Goal: Book appointment/travel/reservation

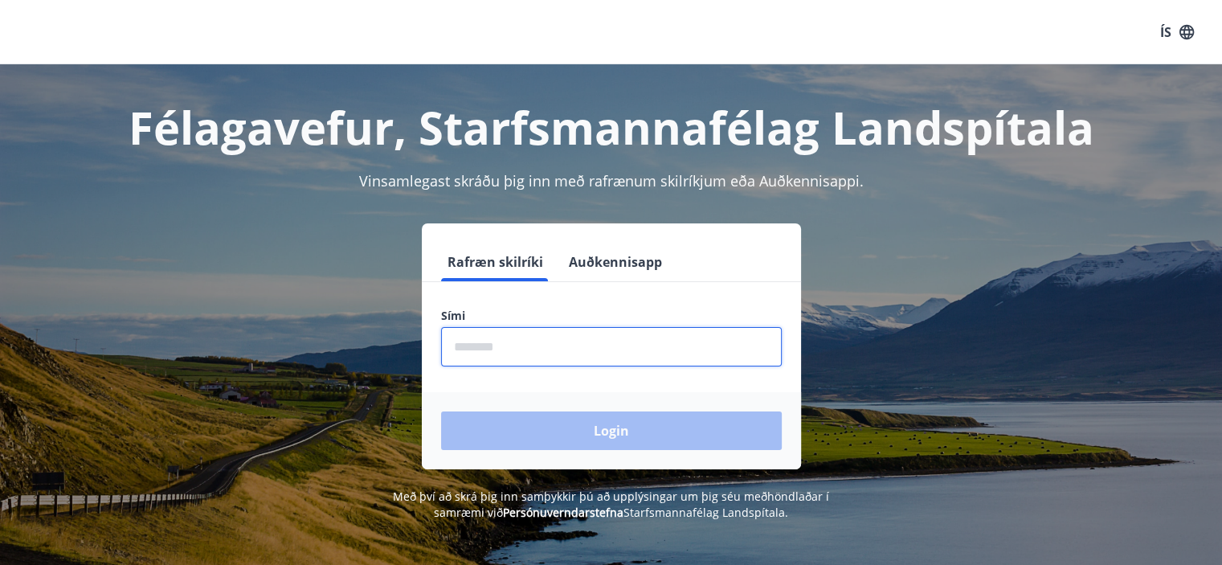
click at [461, 349] on input "phone" at bounding box center [611, 346] width 341 height 39
type input "********"
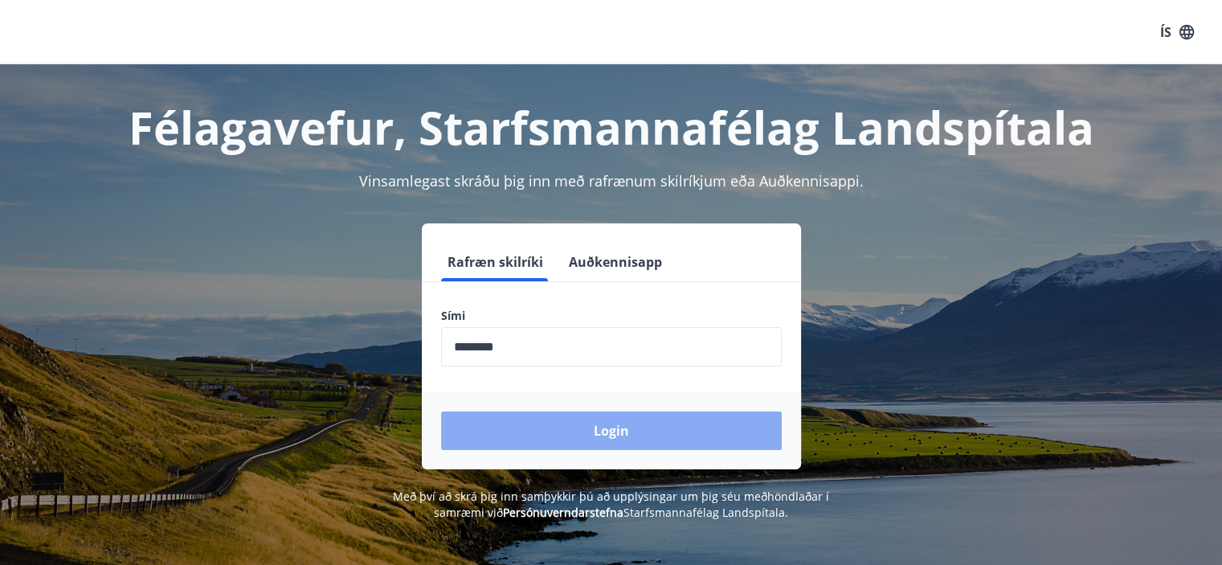
click at [566, 424] on button "Login" at bounding box center [611, 430] width 341 height 39
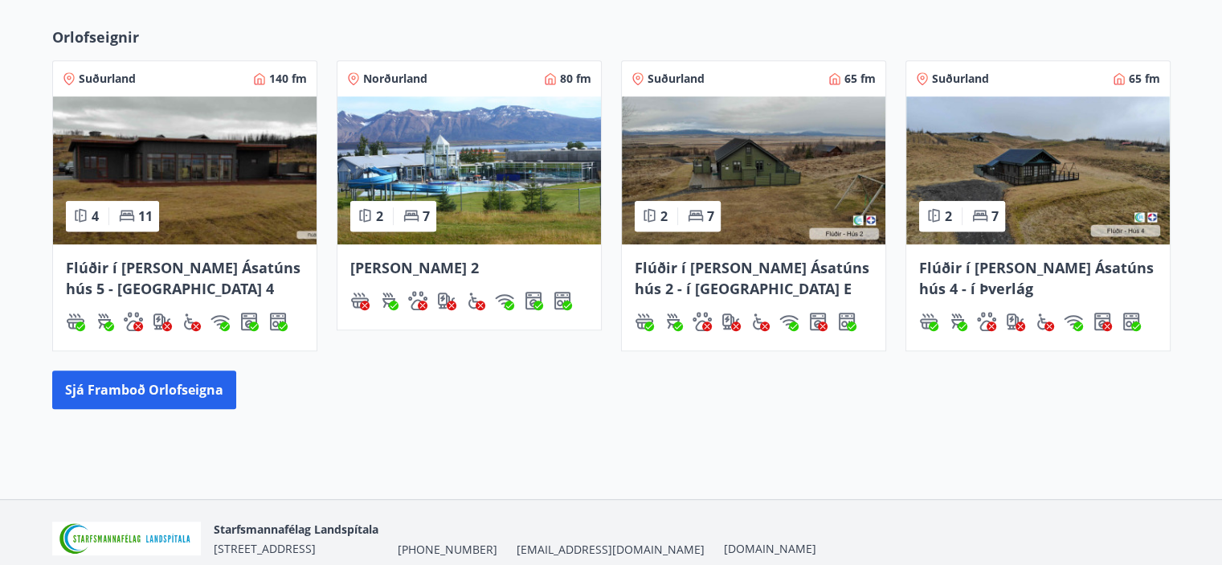
scroll to position [897, 0]
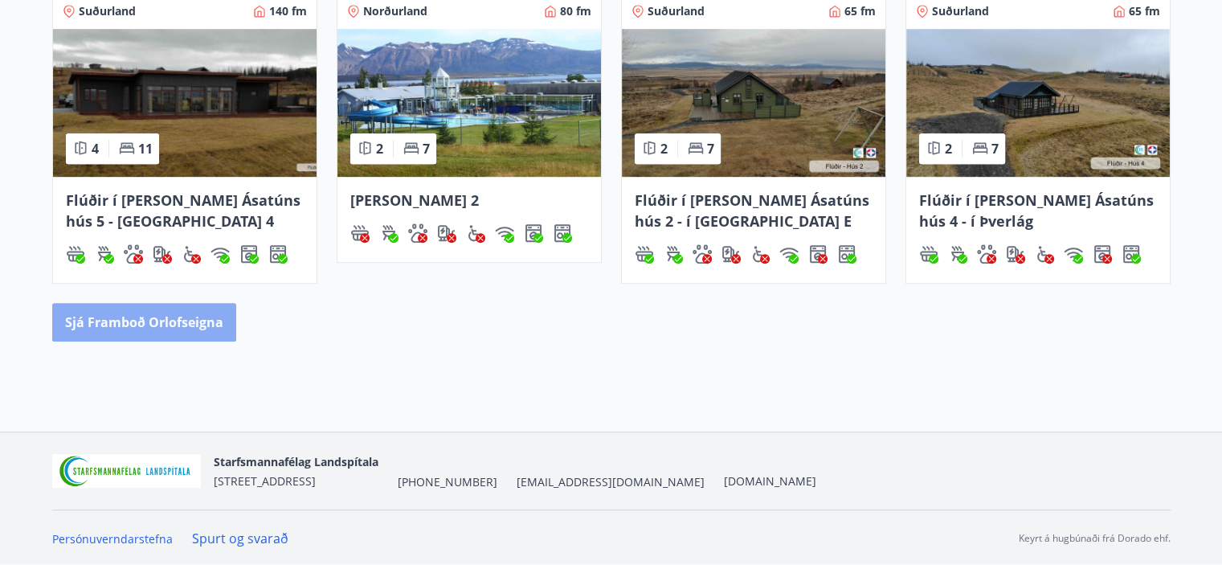
click at [174, 327] on button "Sjá framboð orlofseigna" at bounding box center [144, 322] width 184 height 39
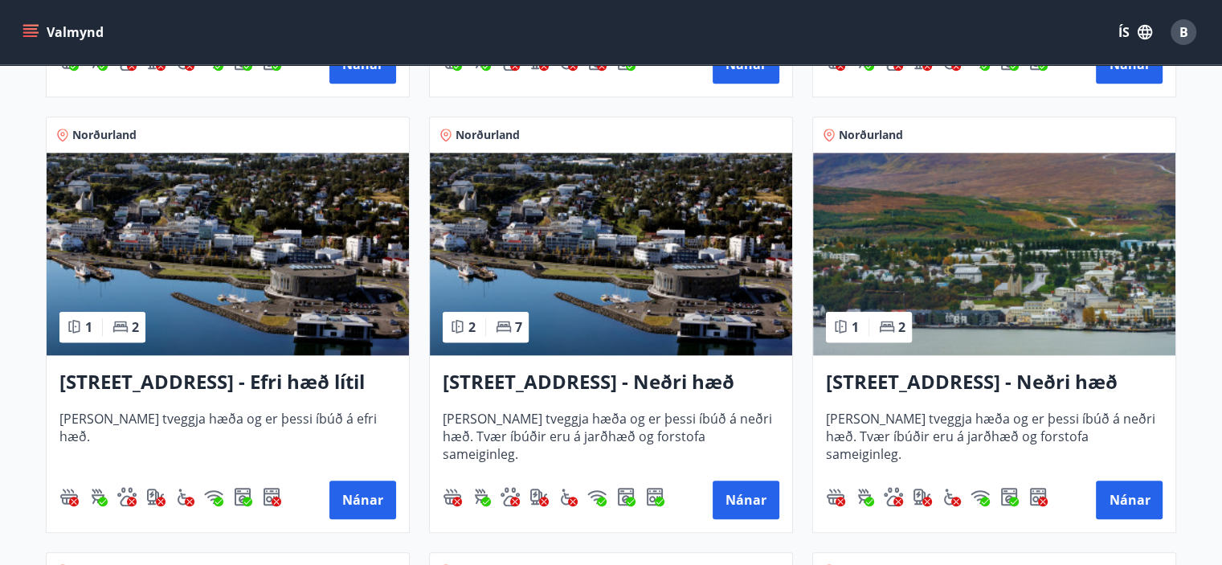
scroll to position [1559, 0]
click at [1108, 501] on button "Nánar" at bounding box center [1129, 499] width 67 height 39
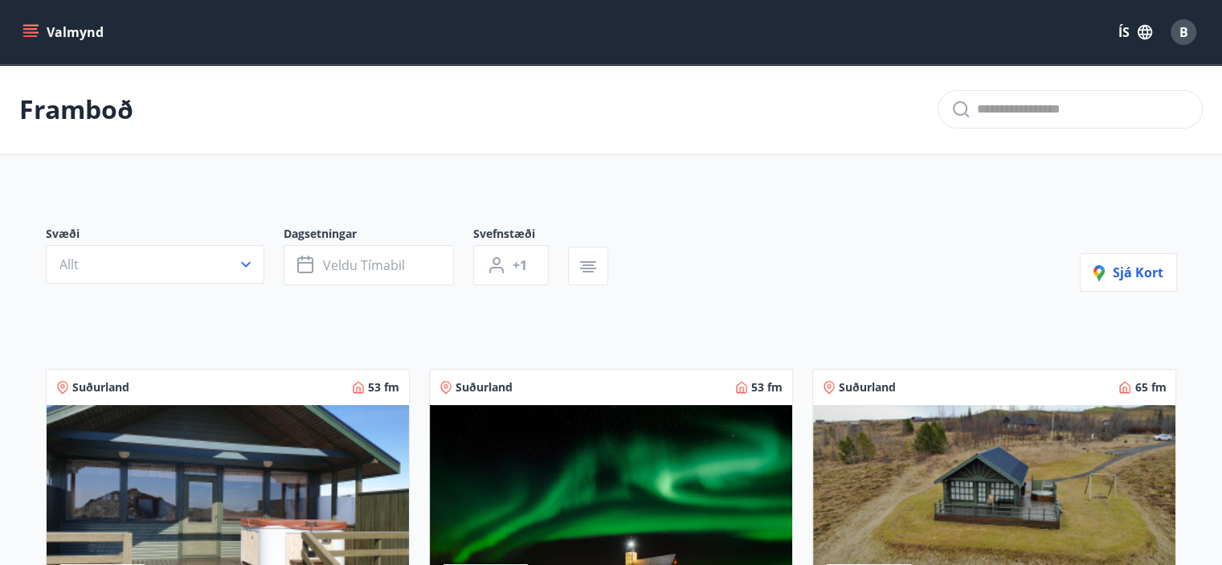
scroll to position [51, 0]
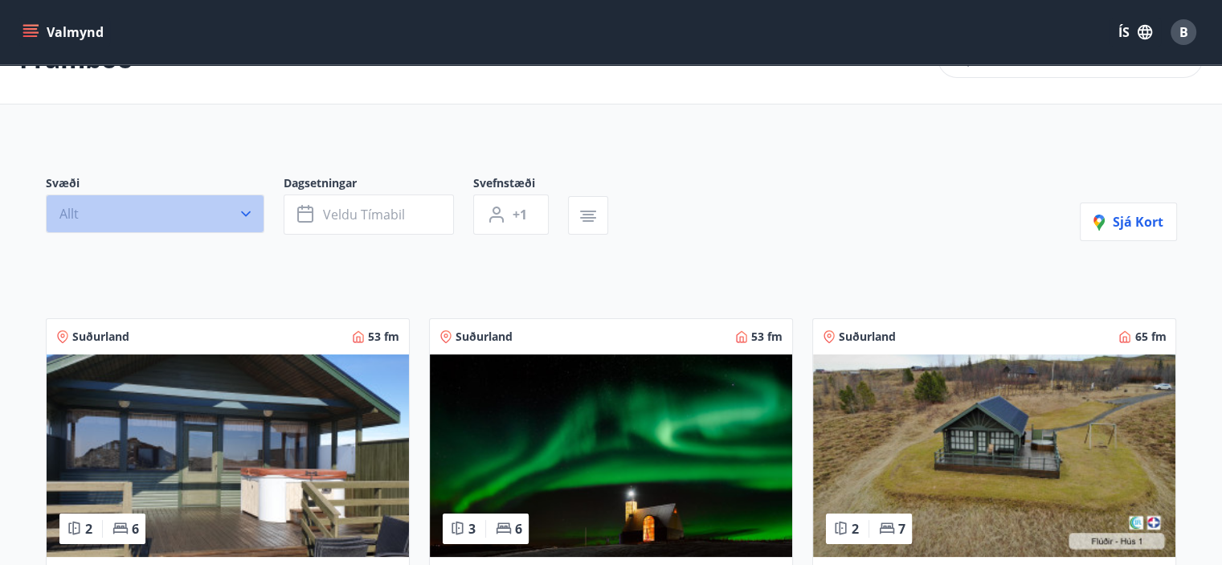
click at [243, 215] on icon "button" at bounding box center [246, 214] width 16 height 16
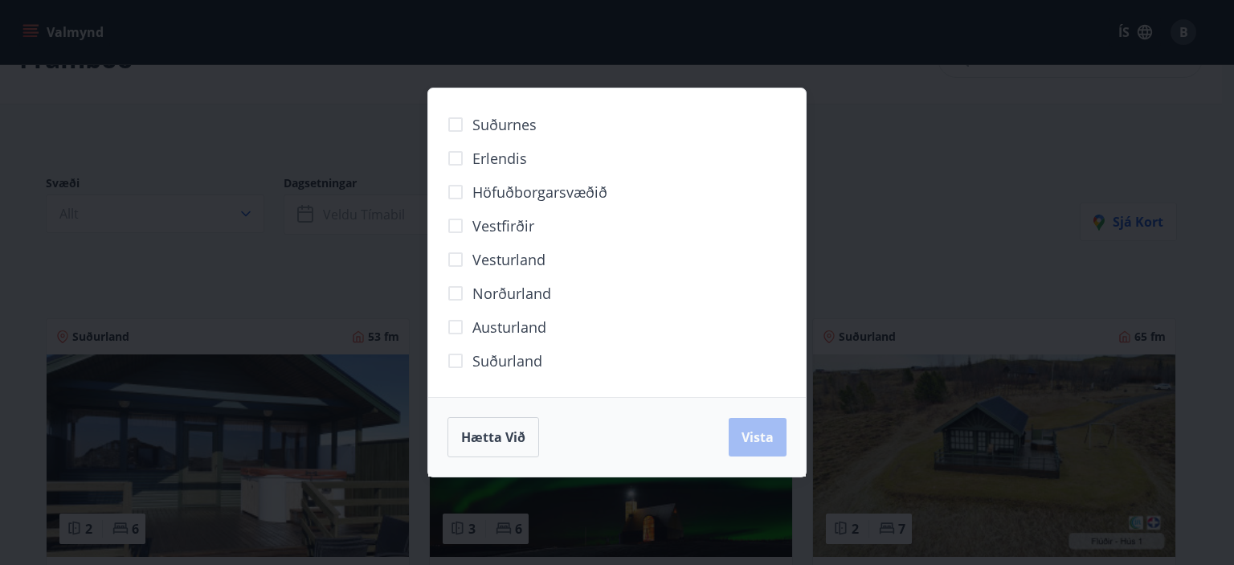
click at [489, 292] on span "Norðurland" at bounding box center [511, 293] width 79 height 21
click at [746, 437] on span "Vista" at bounding box center [758, 437] width 32 height 18
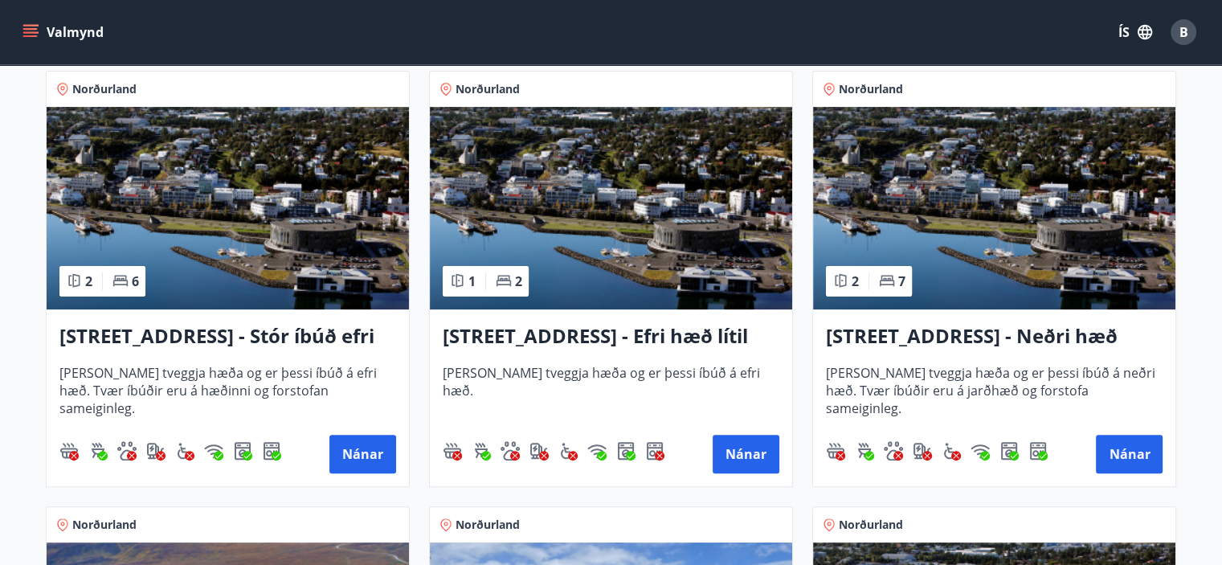
scroll to position [337, 0]
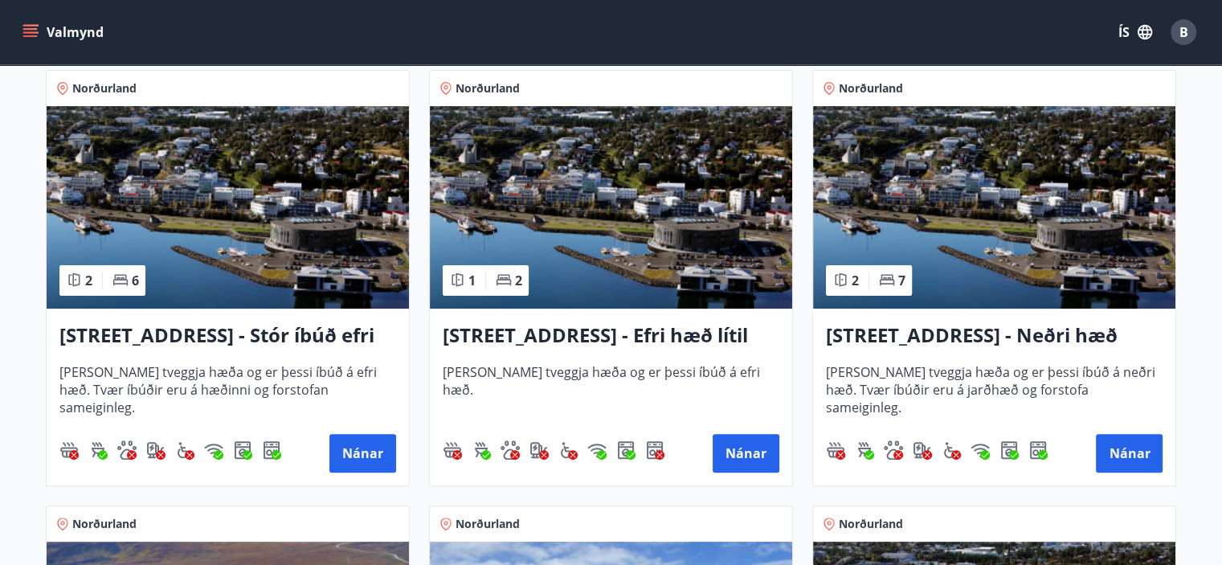
click at [691, 242] on img at bounding box center [611, 207] width 362 height 202
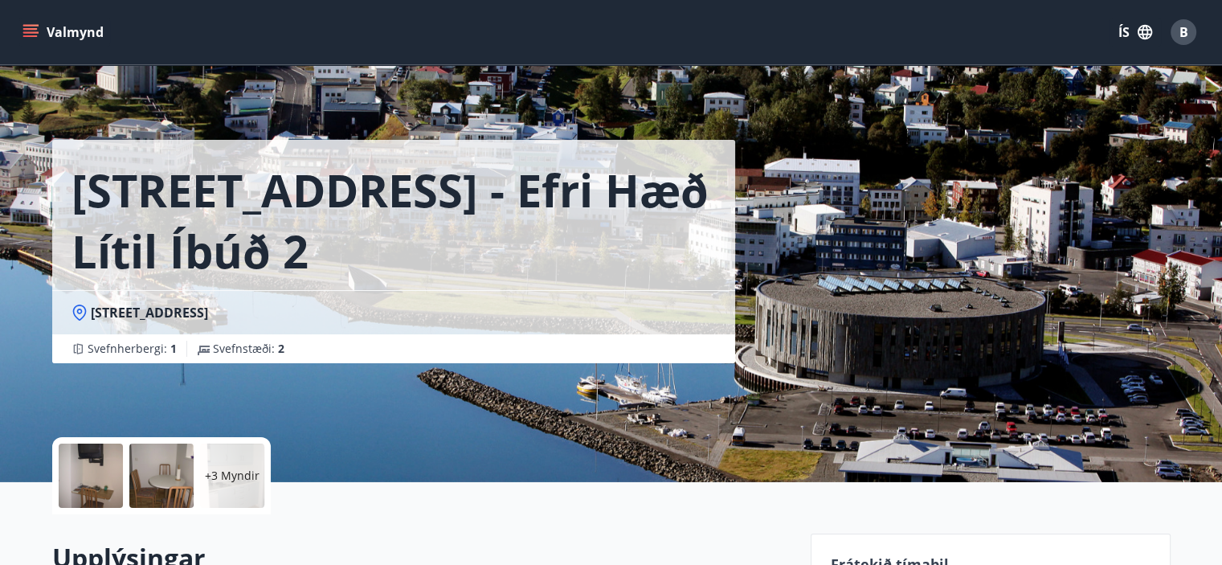
click at [99, 464] on div at bounding box center [91, 476] width 64 height 64
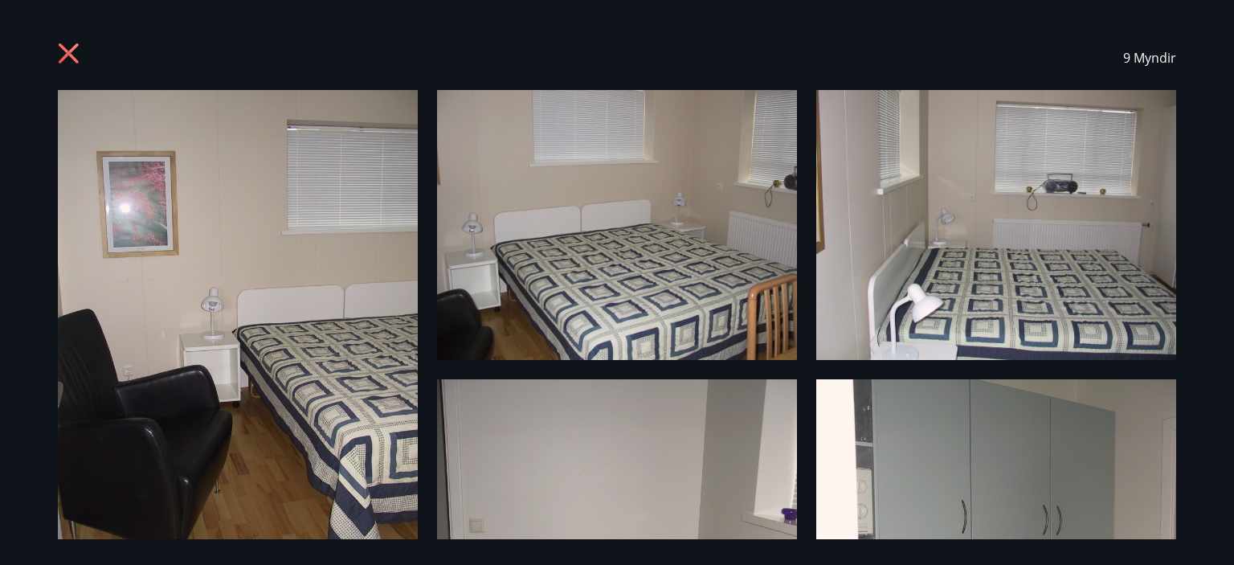
click at [71, 52] on icon at bounding box center [69, 53] width 20 height 20
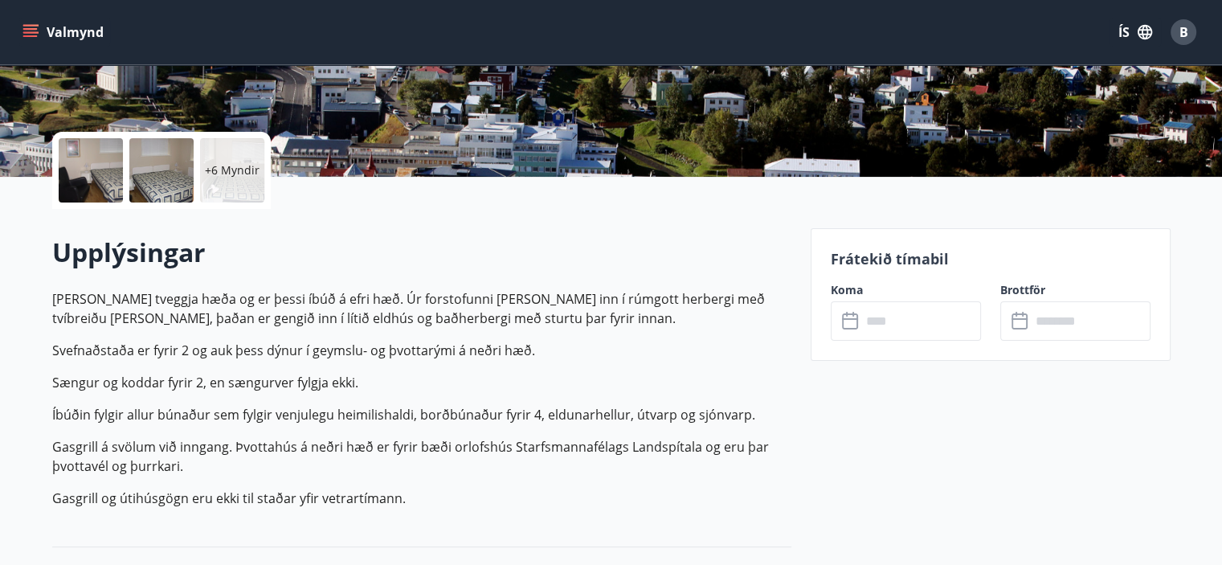
scroll to position [307, 0]
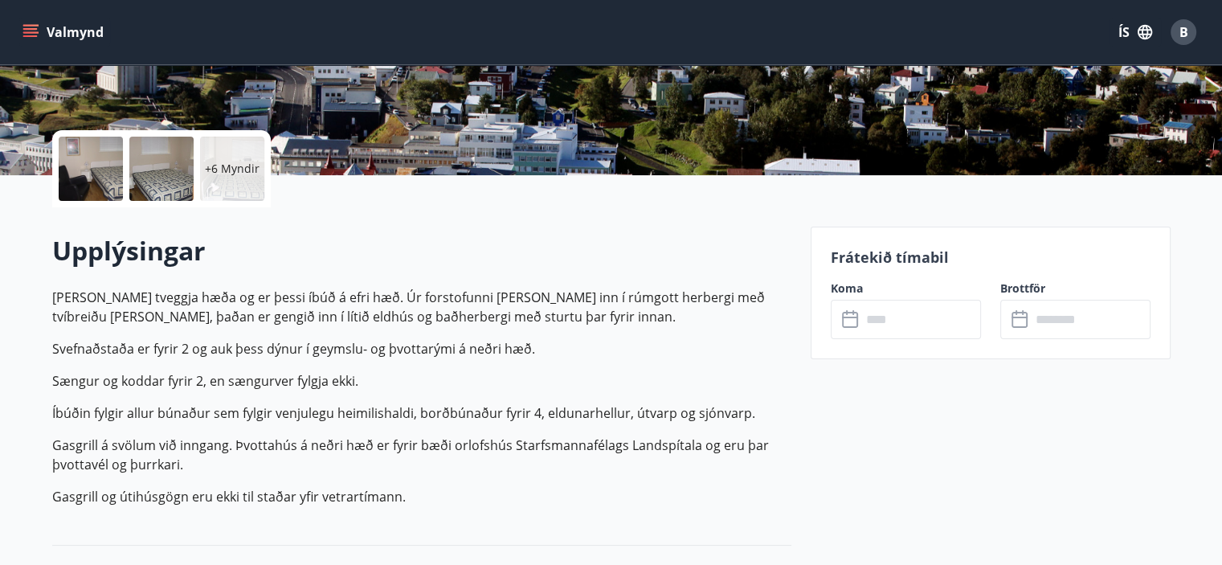
click at [846, 318] on icon at bounding box center [851, 319] width 19 height 19
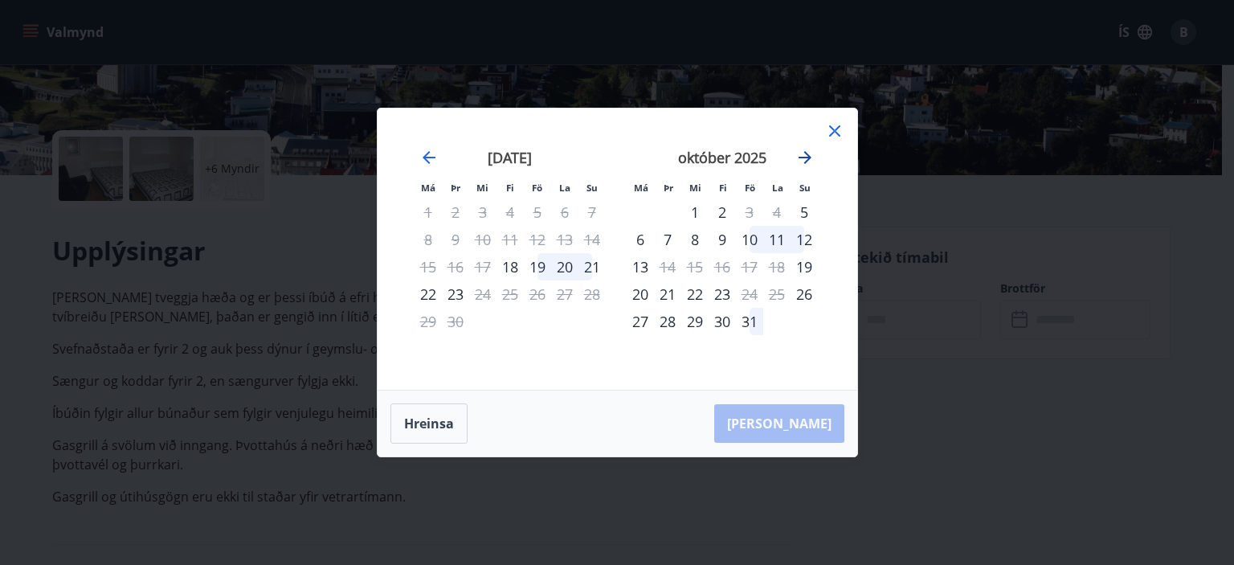
click at [804, 160] on icon "Move forward to switch to the next month." at bounding box center [804, 157] width 19 height 19
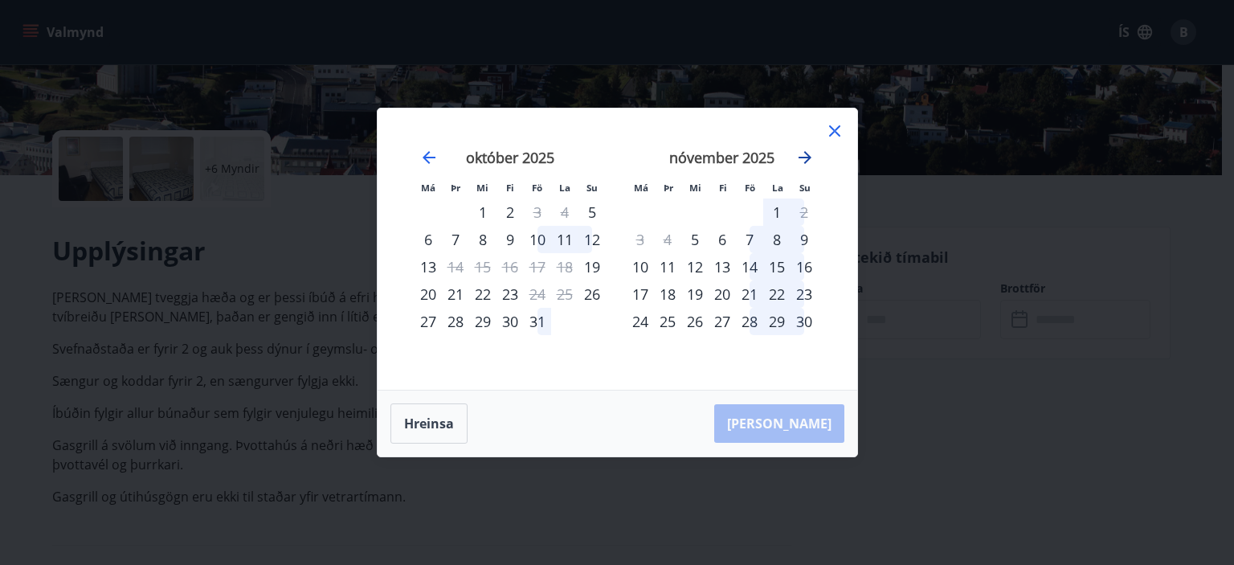
click at [804, 160] on icon "Move forward to switch to the next month." at bounding box center [804, 157] width 19 height 19
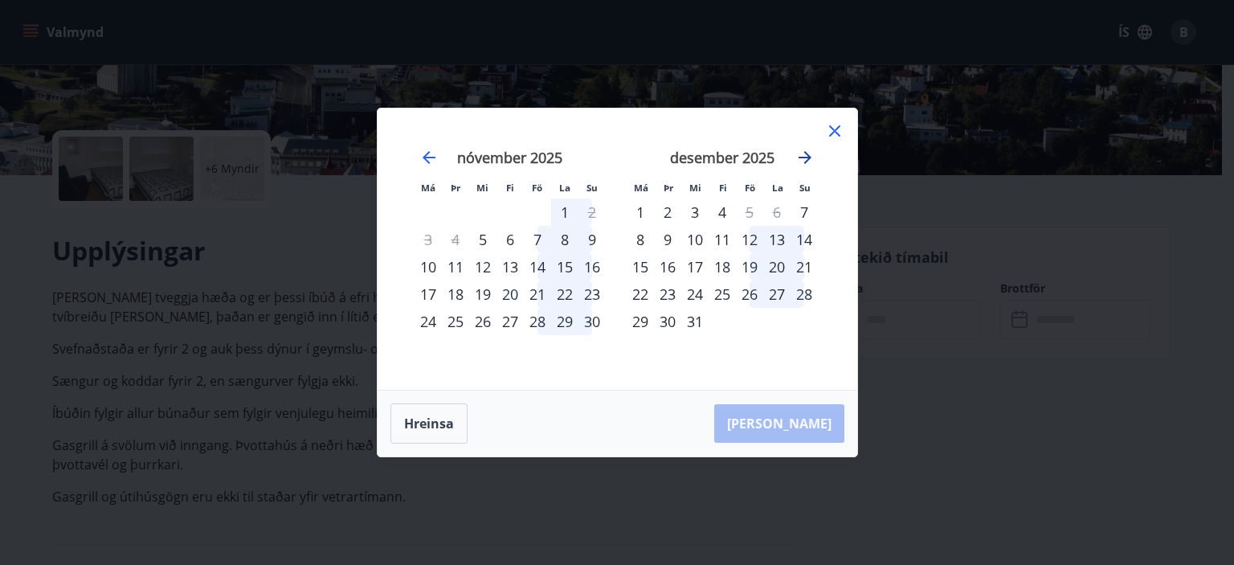
click at [804, 160] on icon "Move forward to switch to the next month." at bounding box center [804, 157] width 19 height 19
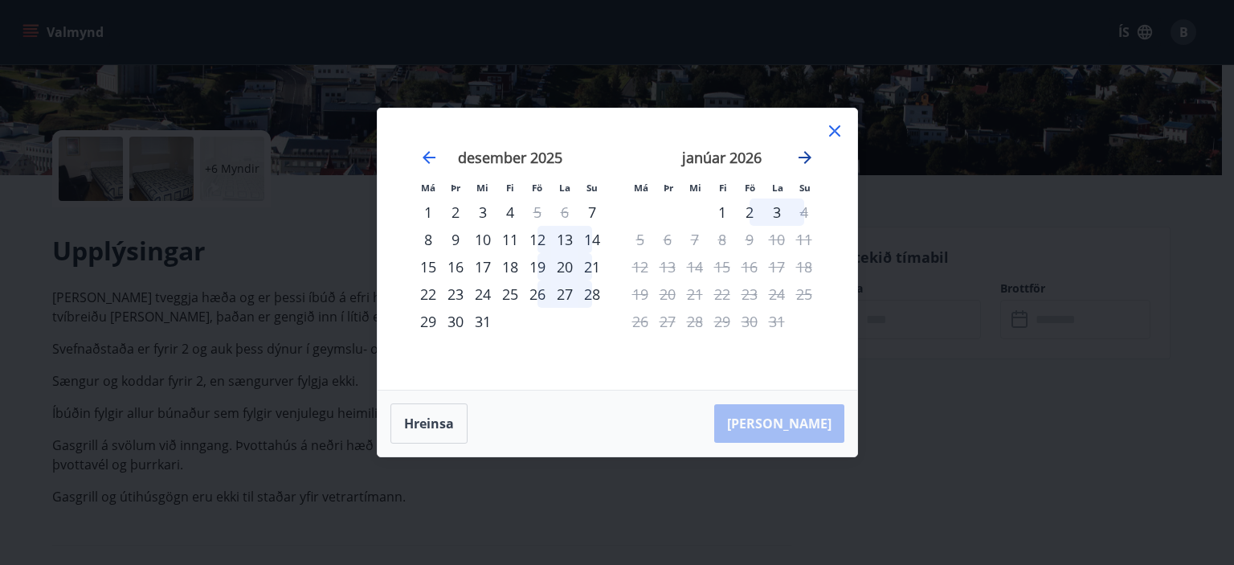
click at [804, 160] on icon "Move forward to switch to the next month." at bounding box center [804, 157] width 19 height 19
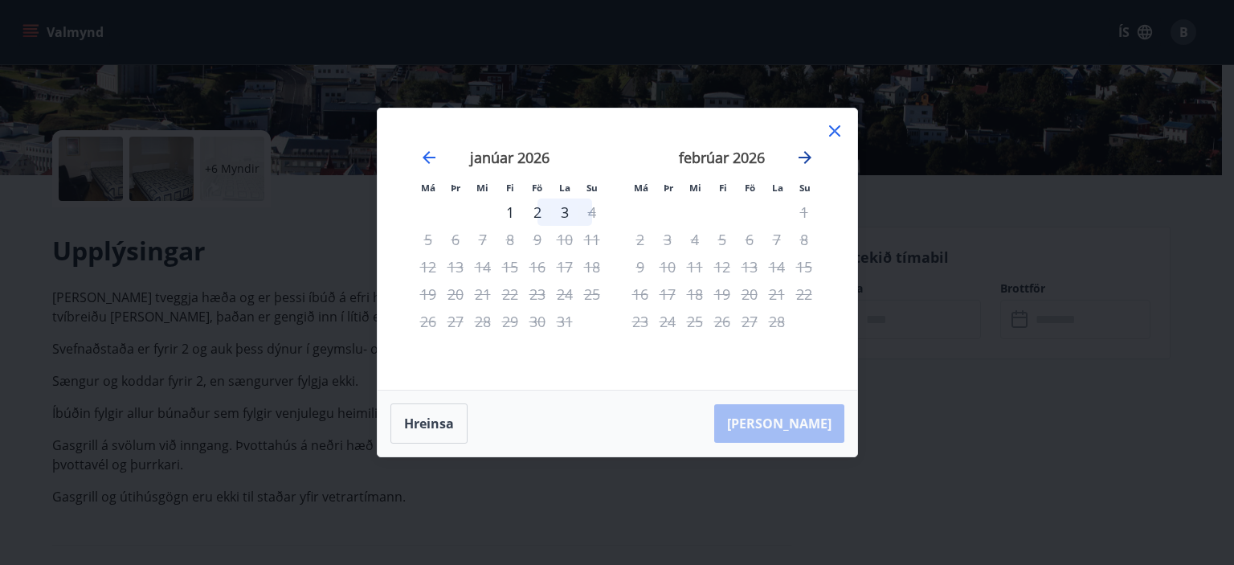
click at [804, 160] on icon "Move forward to switch to the next month." at bounding box center [804, 157] width 19 height 19
click at [828, 131] on icon at bounding box center [834, 130] width 19 height 19
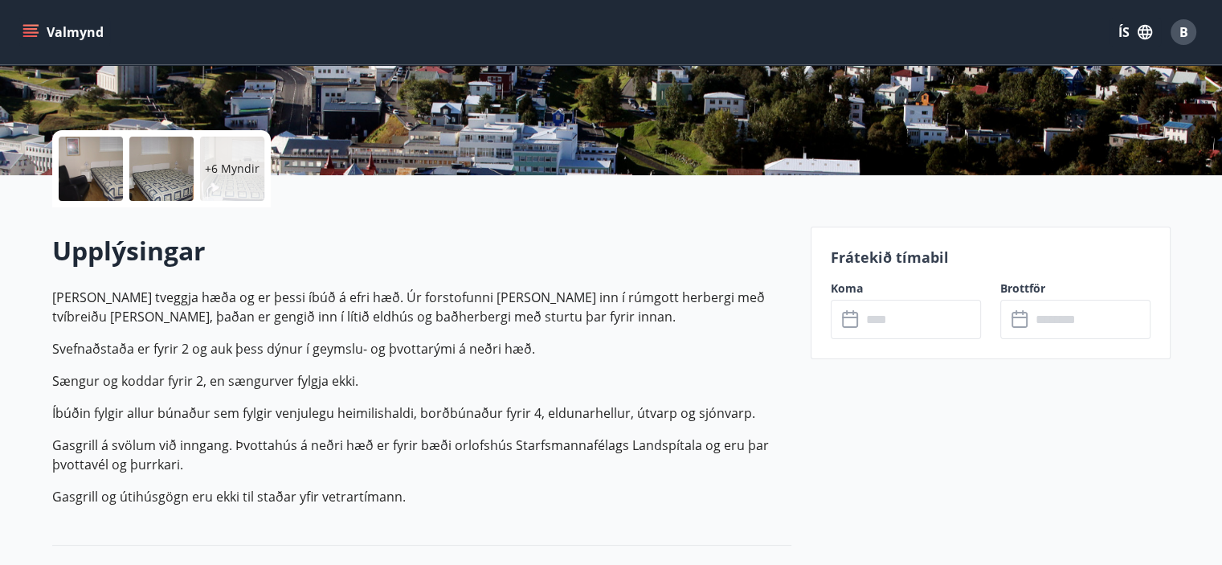
scroll to position [0, 0]
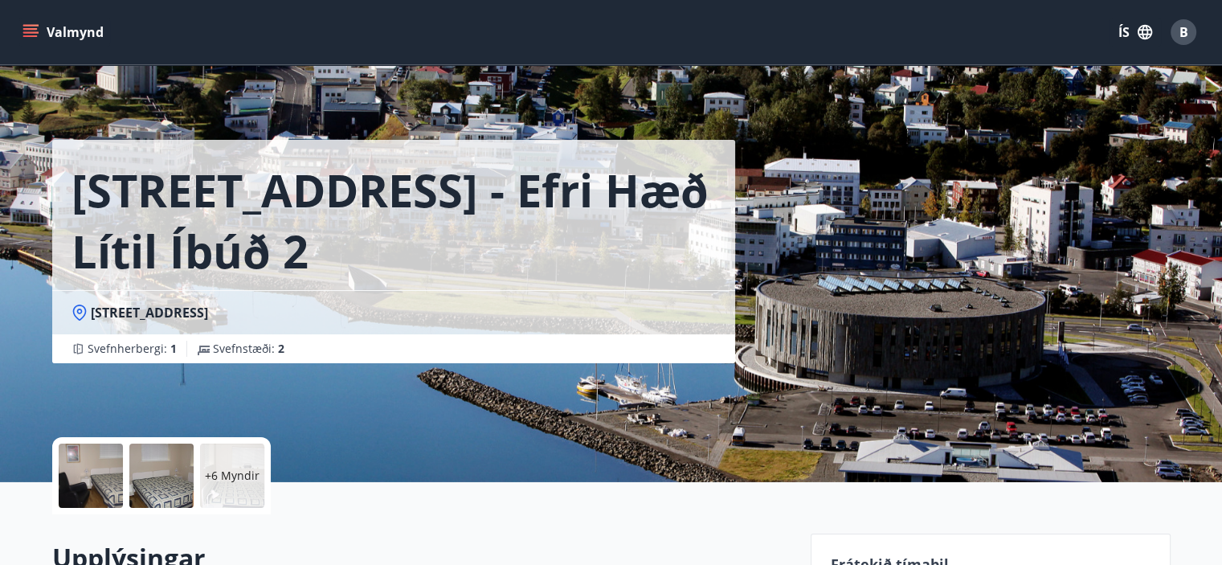
click at [29, 31] on icon "menu" at bounding box center [30, 32] width 16 height 16
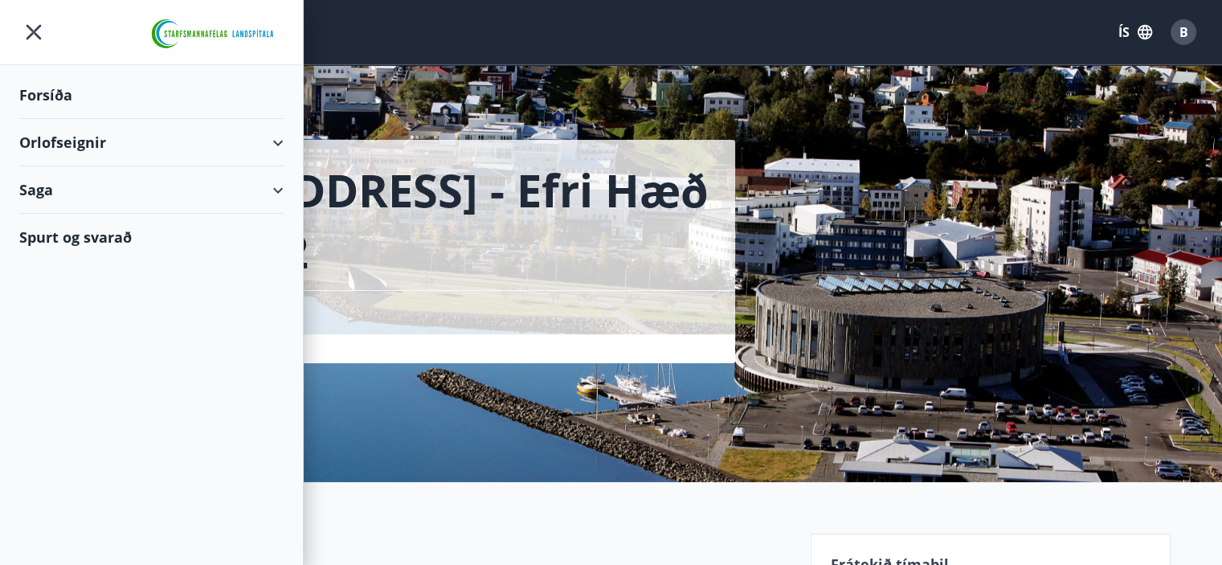
click at [46, 239] on div "Spurt og svarað" at bounding box center [151, 237] width 264 height 47
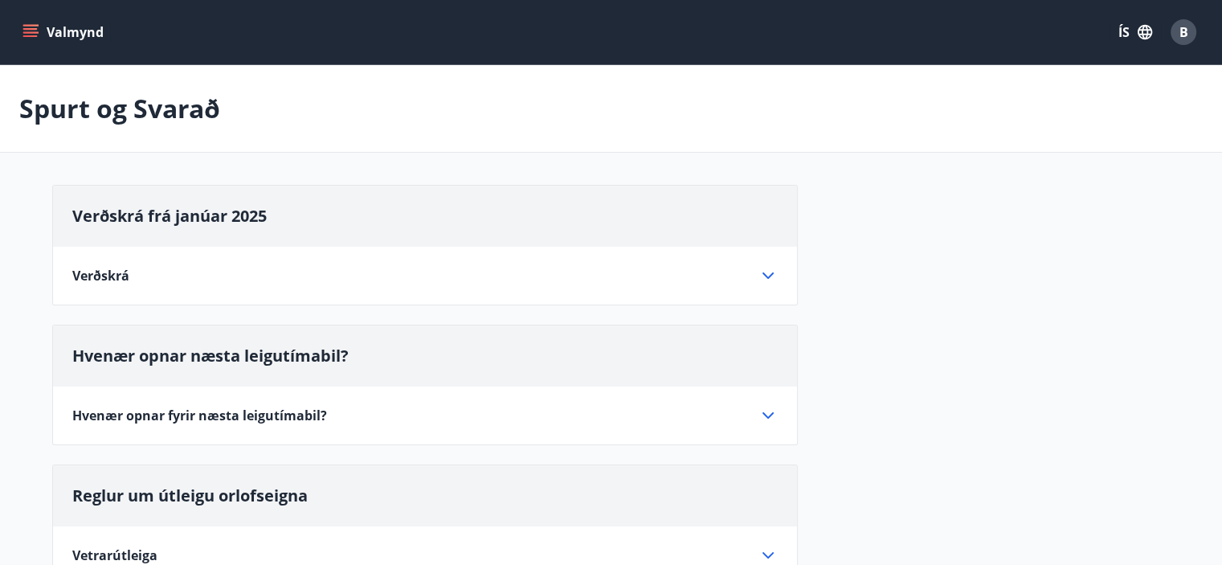
click at [256, 360] on span "Hvenær opnar næsta leigutímabil?" at bounding box center [210, 356] width 276 height 22
click at [772, 279] on icon at bounding box center [767, 275] width 19 height 19
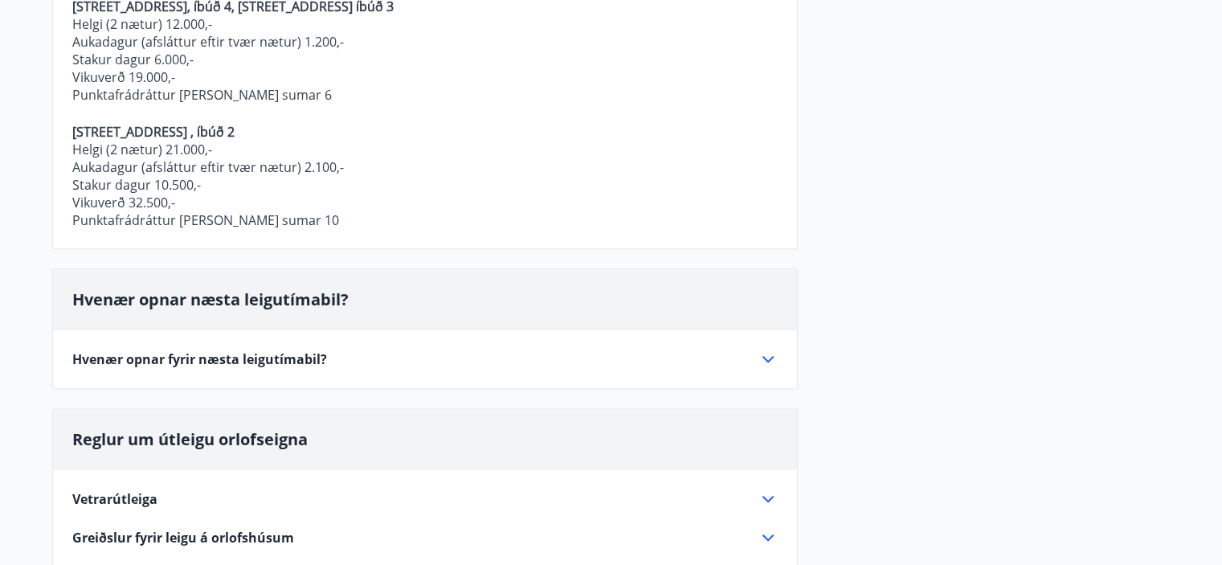
scroll to position [823, 0]
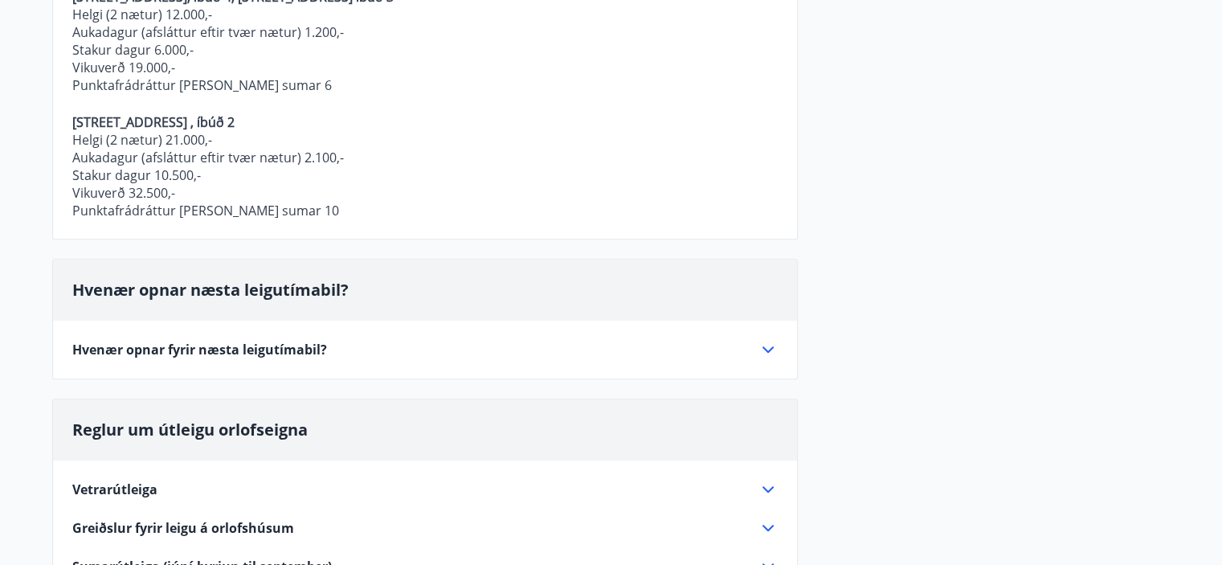
click at [766, 346] on icon at bounding box center [767, 349] width 19 height 19
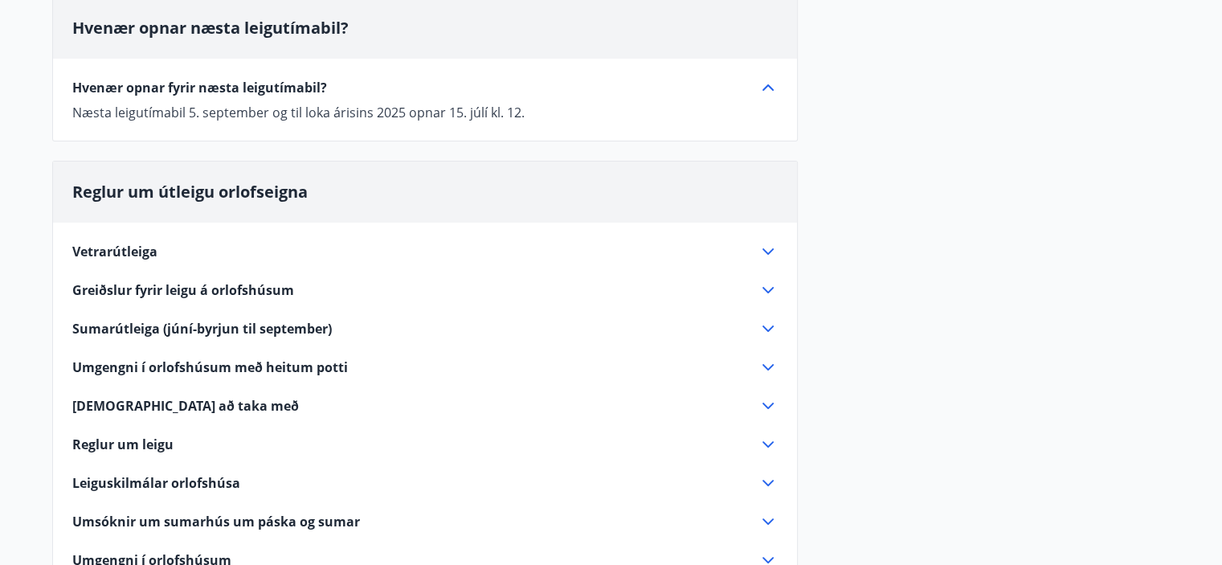
scroll to position [325, 0]
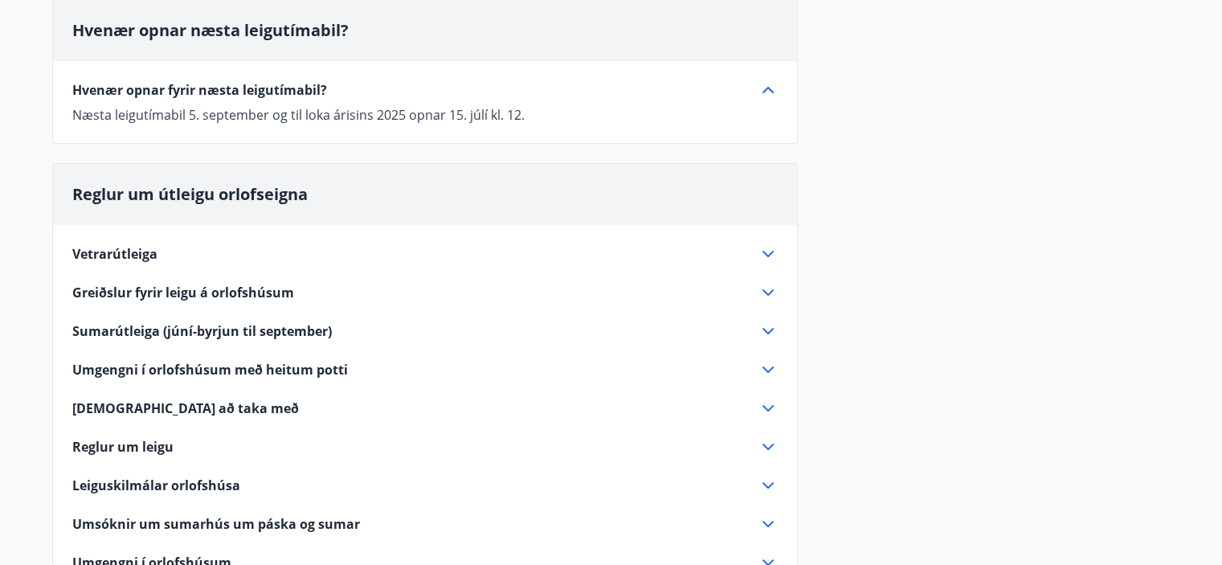
click at [770, 253] on icon at bounding box center [767, 253] width 19 height 19
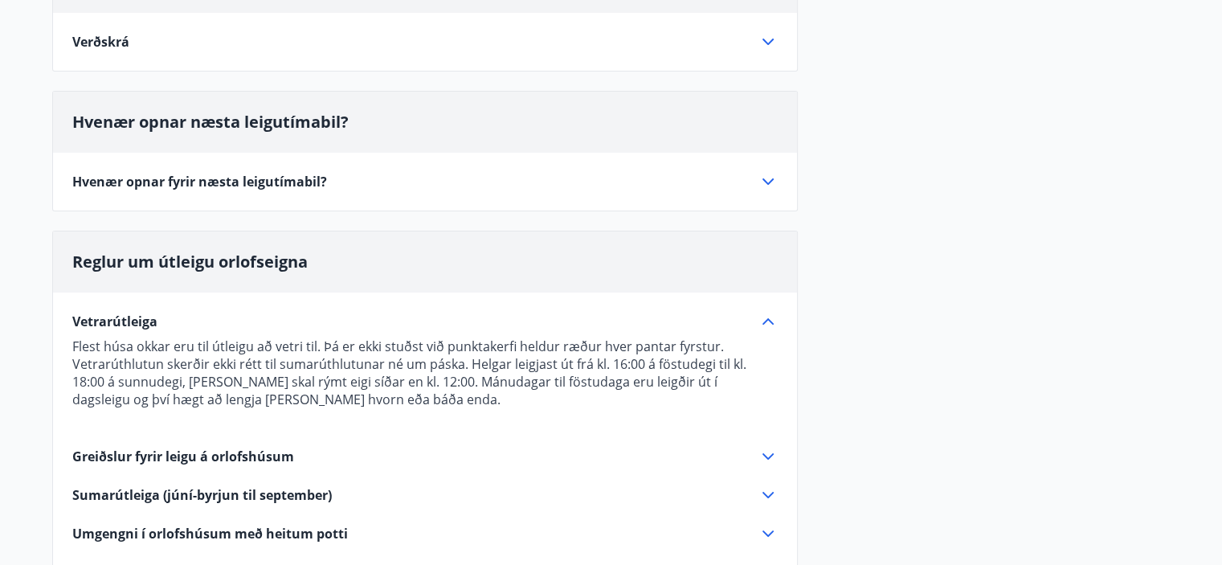
scroll to position [232, 0]
click at [764, 187] on icon at bounding box center [767, 183] width 19 height 19
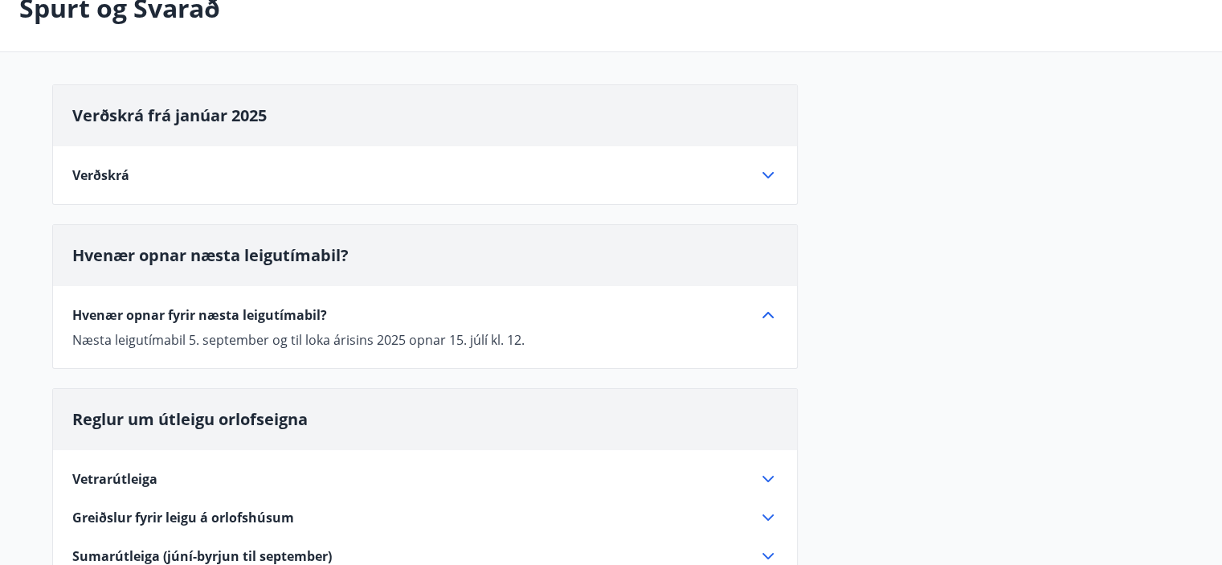
scroll to position [0, 0]
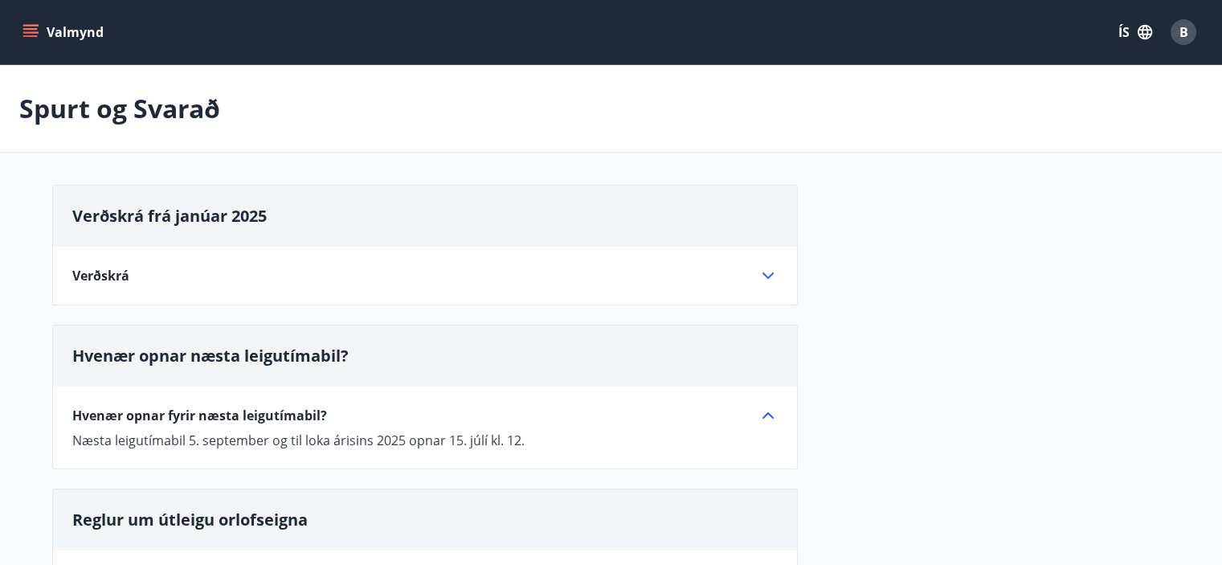
click at [26, 26] on icon "menu" at bounding box center [32, 26] width 18 height 2
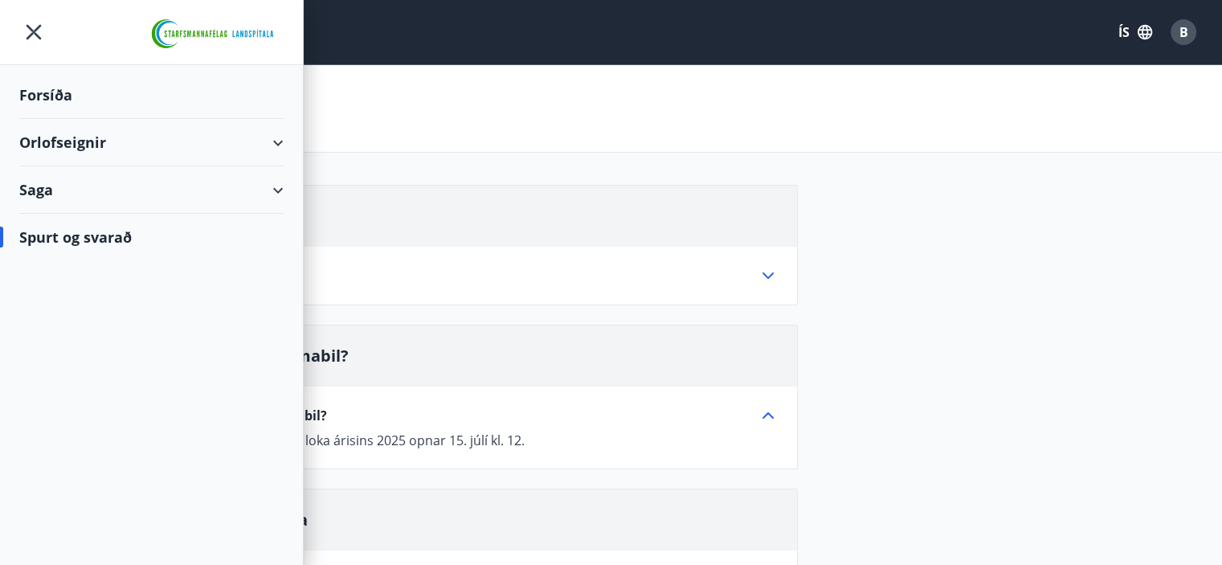
click at [280, 190] on div "Saga" at bounding box center [151, 189] width 264 height 47
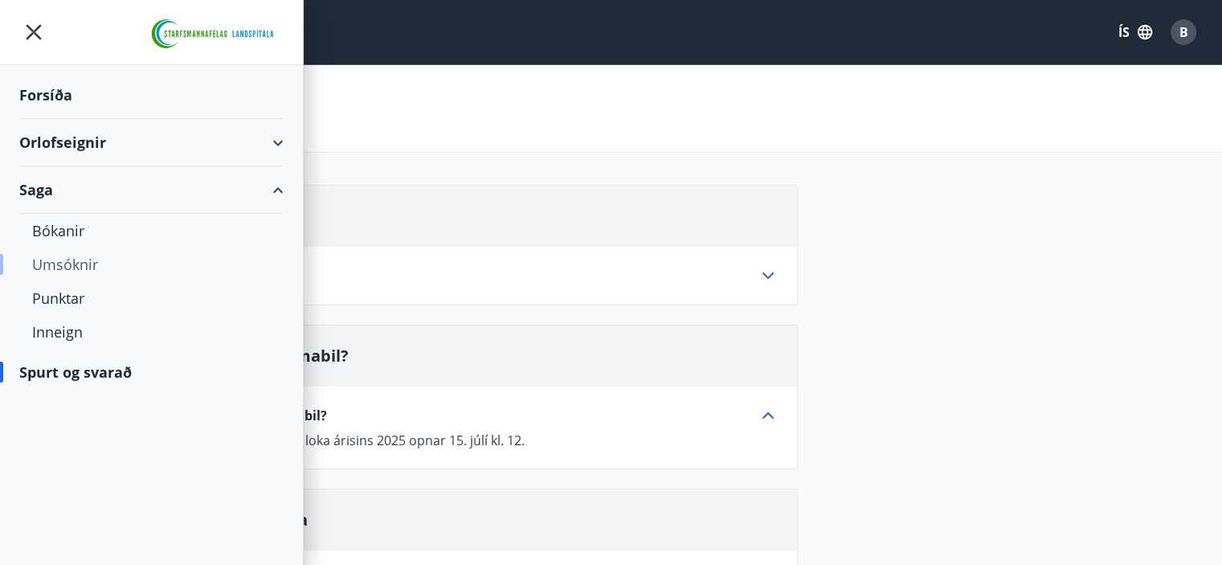
click at [63, 262] on div "Umsóknir" at bounding box center [151, 264] width 239 height 34
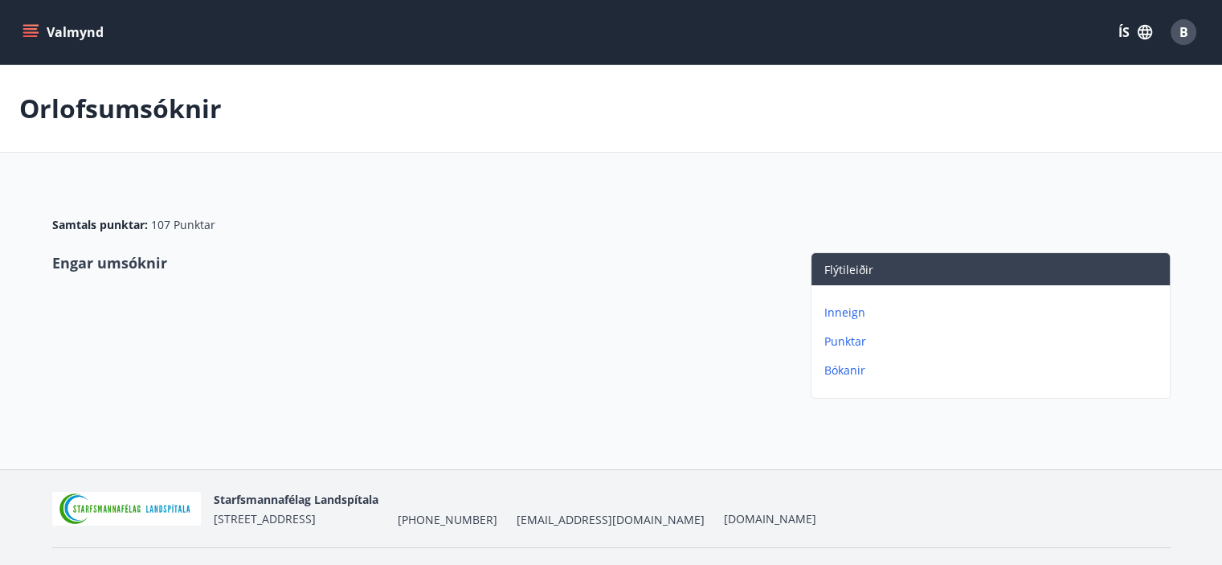
click at [850, 375] on p "Bókanir" at bounding box center [993, 370] width 339 height 16
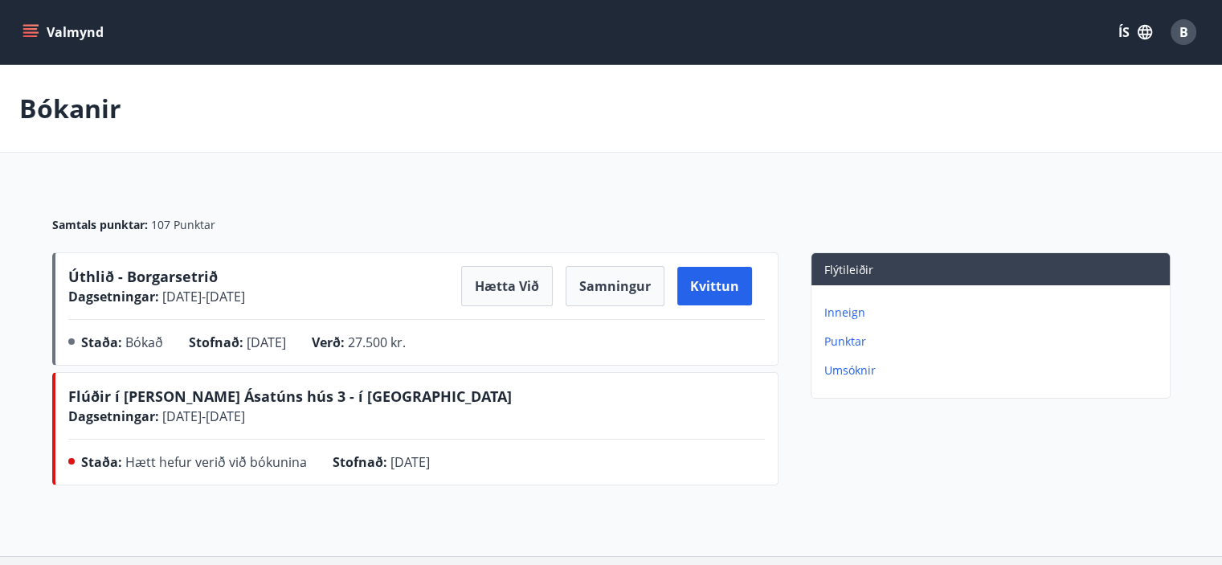
click at [23, 28] on icon "menu" at bounding box center [30, 29] width 14 height 2
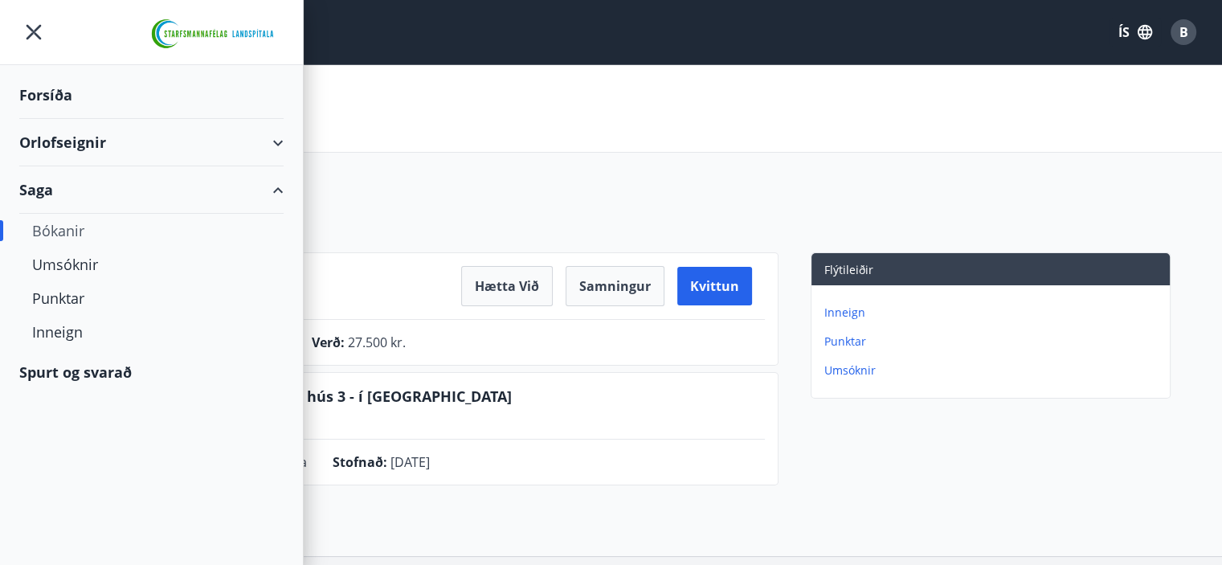
click at [43, 100] on div "Forsíða" at bounding box center [151, 95] width 264 height 47
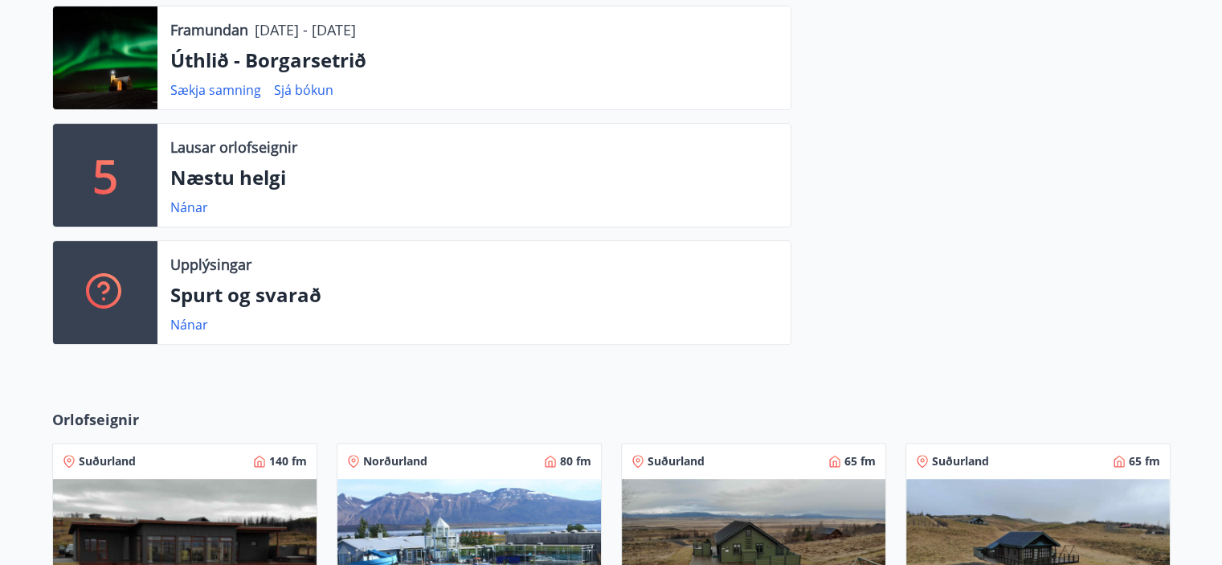
scroll to position [446, 0]
click at [190, 324] on link "Nánar" at bounding box center [189, 326] width 38 height 18
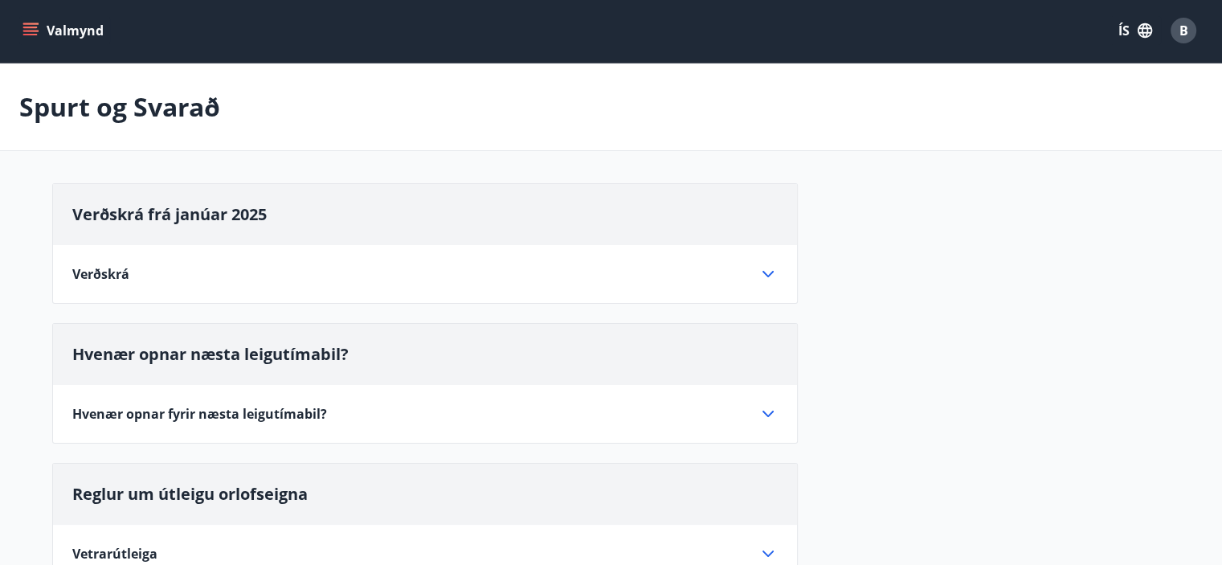
scroll to position [446, 0]
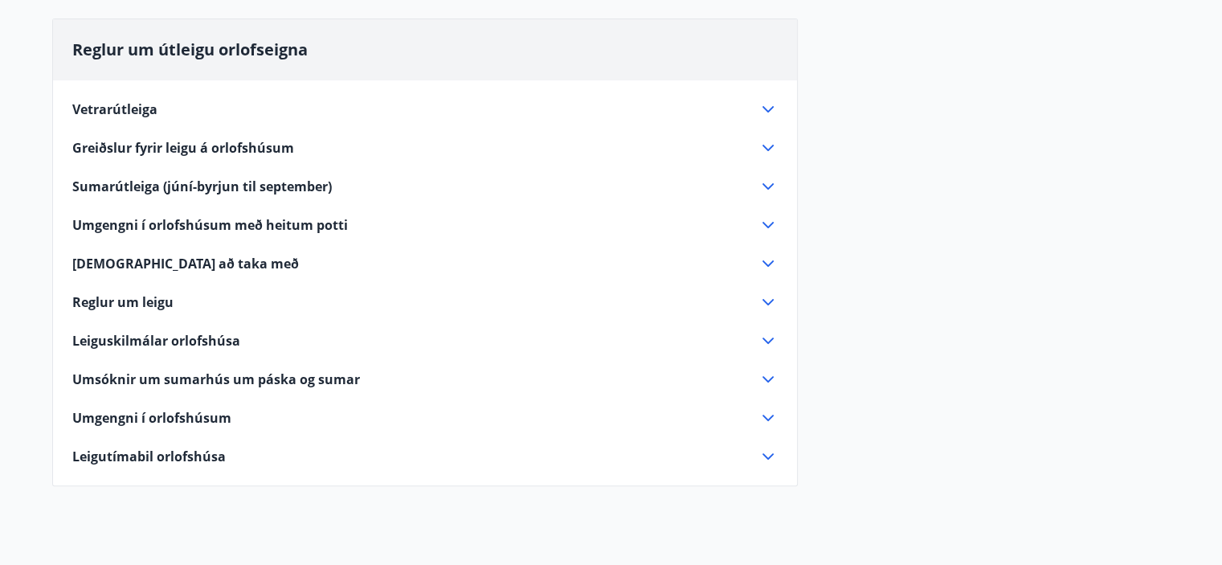
click at [180, 456] on span "Leigutímabil orlofshúsa" at bounding box center [148, 457] width 153 height 18
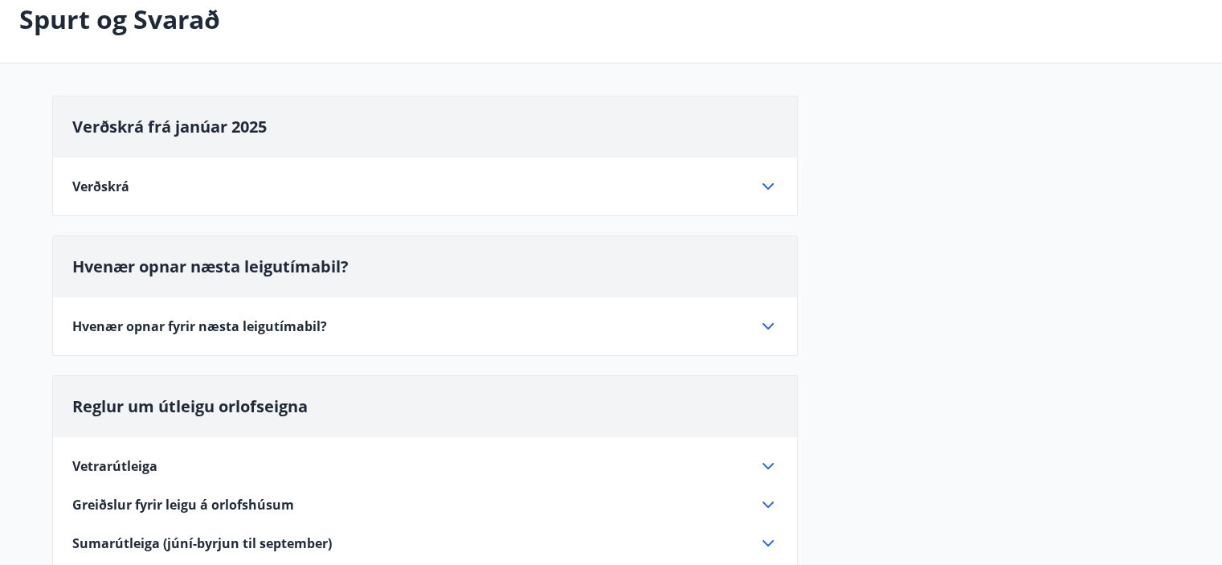
scroll to position [87, 0]
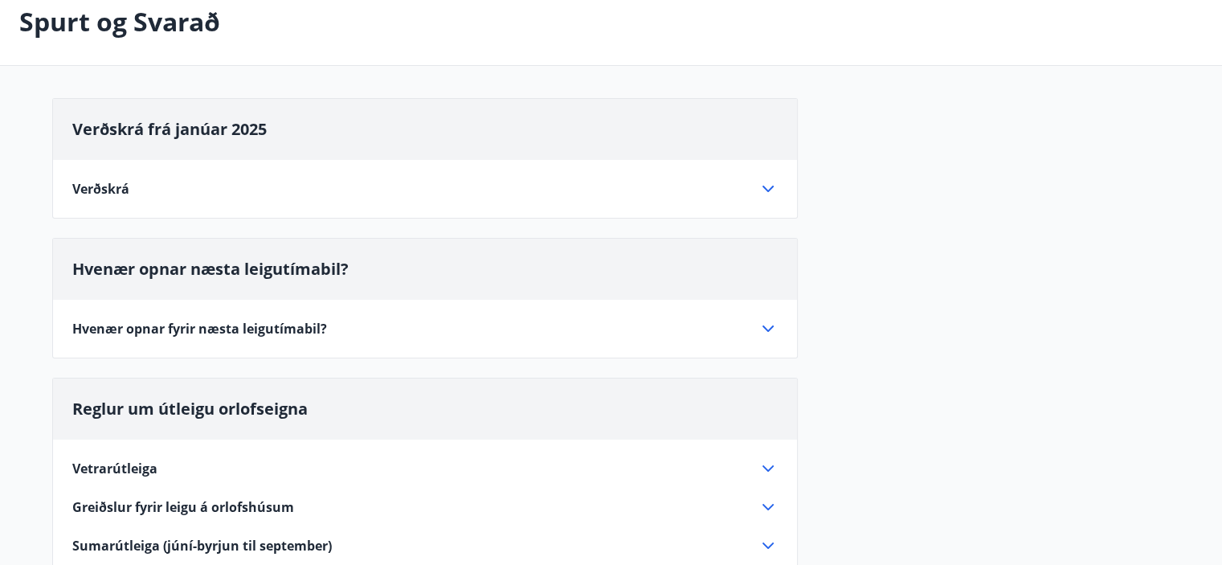
click at [767, 190] on icon at bounding box center [767, 189] width 11 height 6
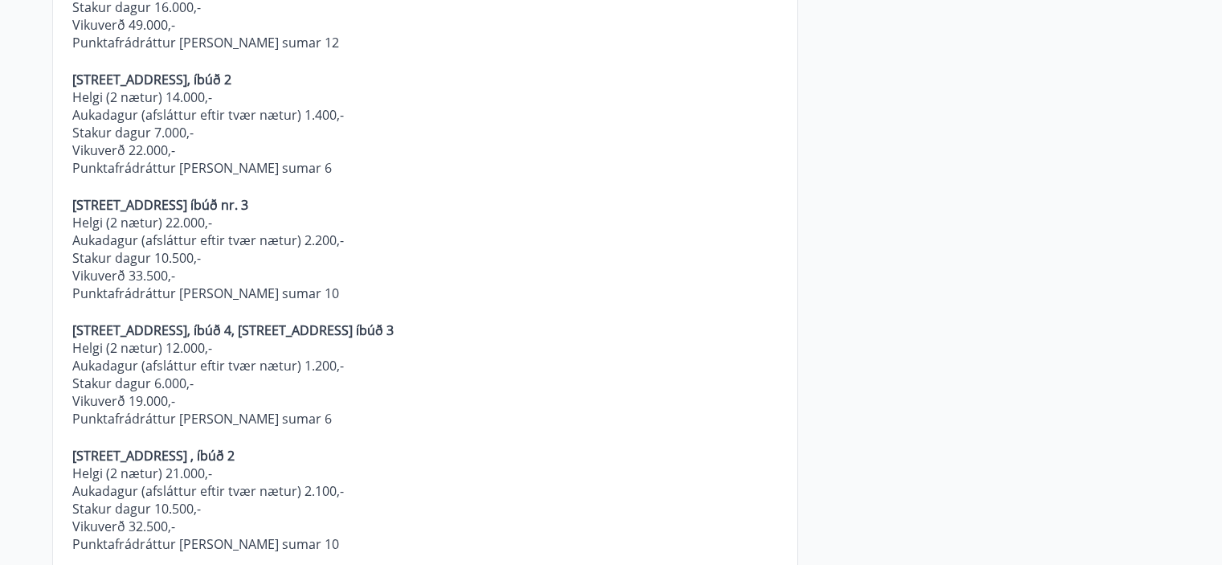
scroll to position [491, 0]
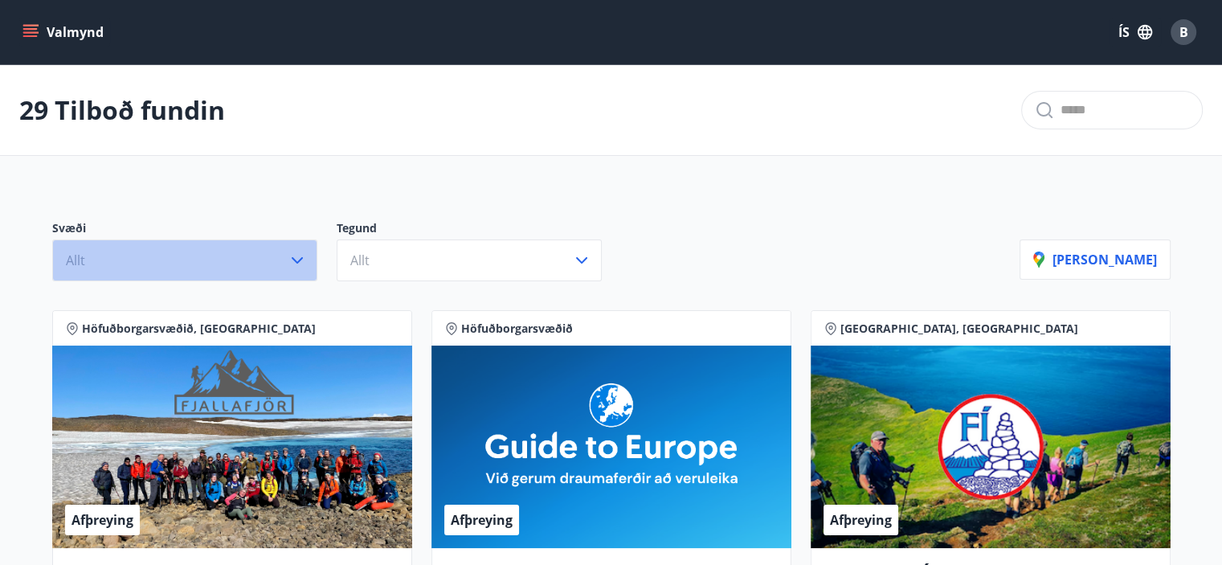
click at [295, 261] on icon "button" at bounding box center [297, 260] width 11 height 6
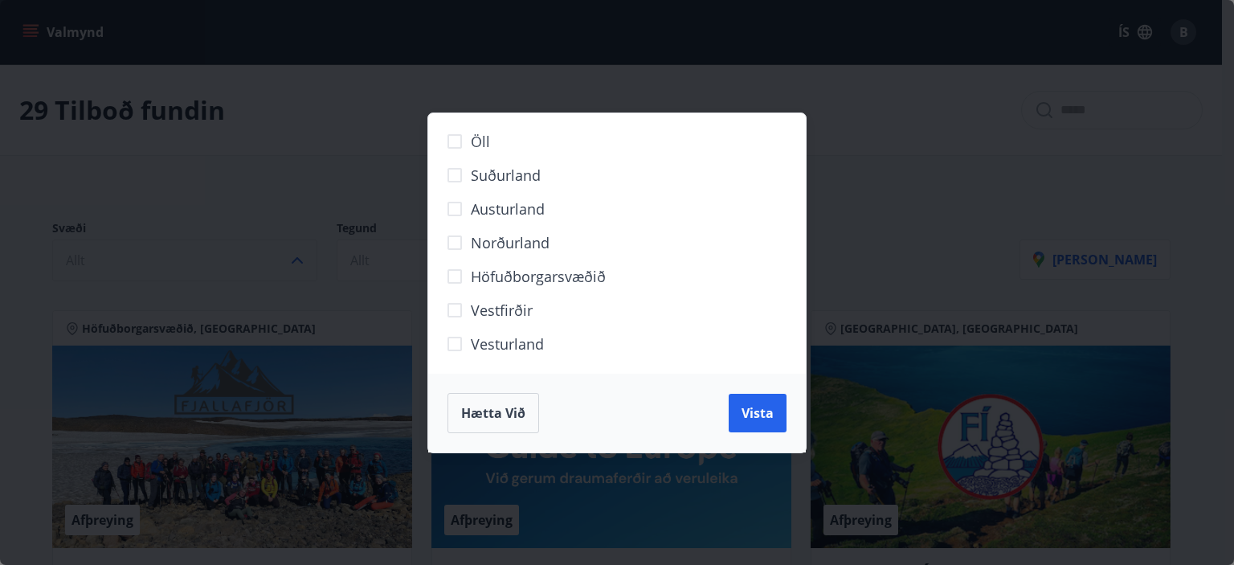
click at [505, 346] on span "Vesturland" at bounding box center [507, 343] width 73 height 21
click at [752, 414] on span "Vista" at bounding box center [758, 413] width 32 height 18
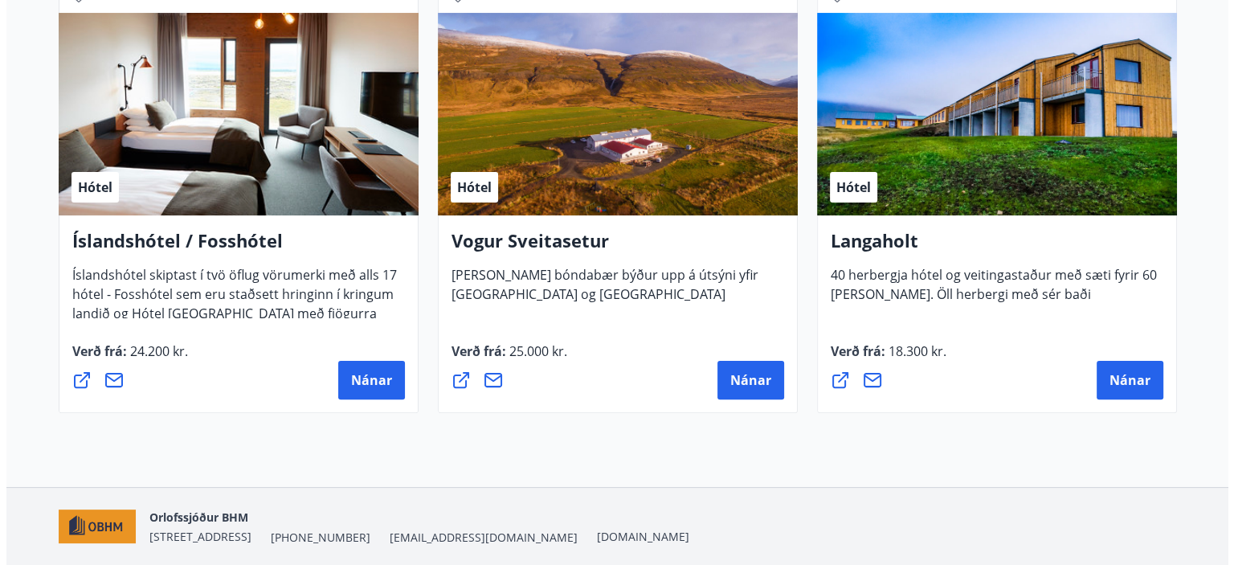
scroll to position [434, 0]
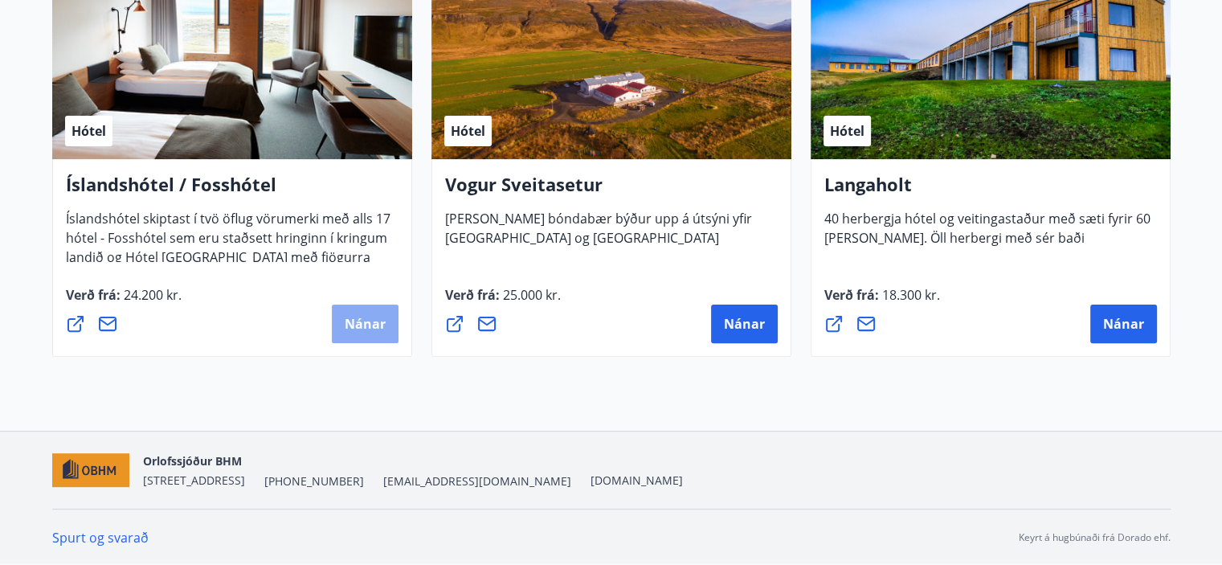
click at [354, 329] on span "Nánar" at bounding box center [365, 324] width 41 height 18
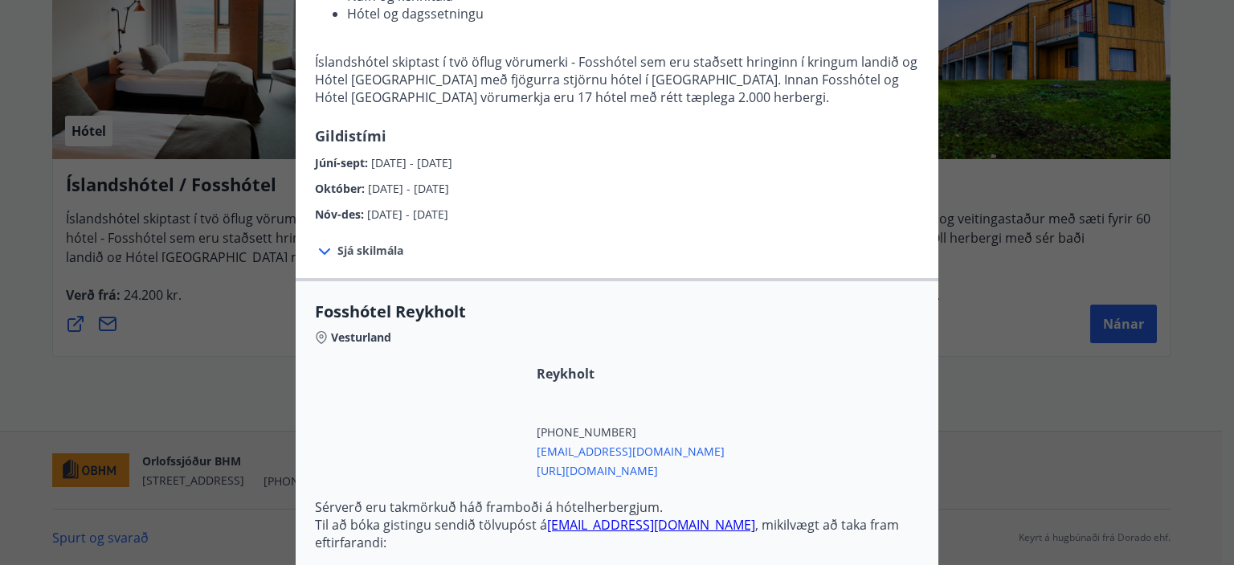
scroll to position [289, 0]
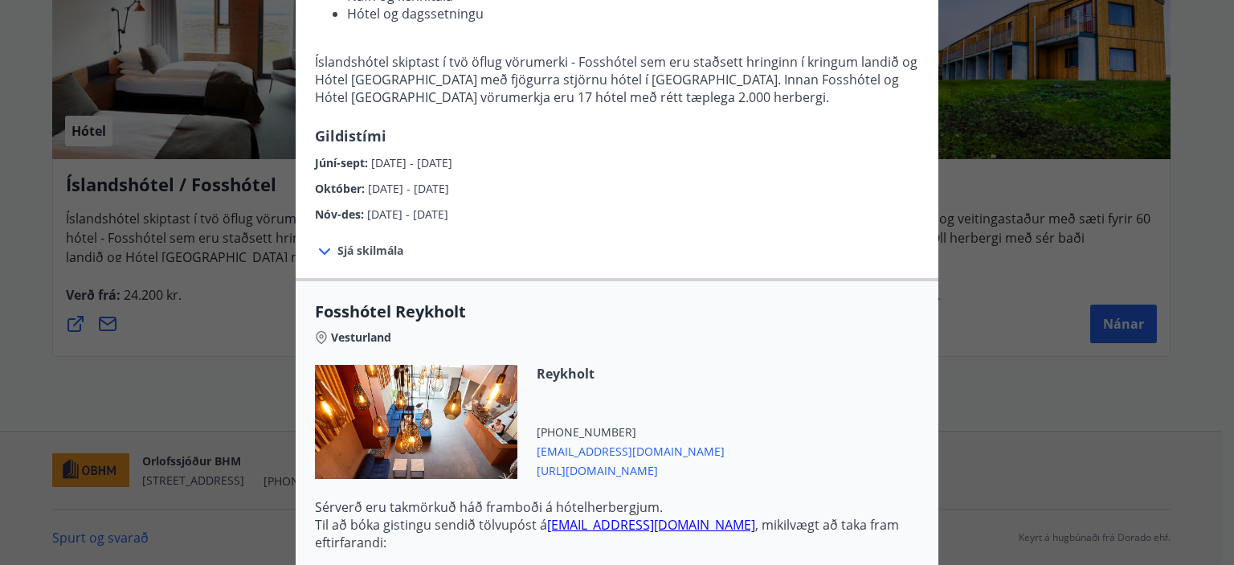
click at [319, 251] on icon at bounding box center [324, 251] width 11 height 6
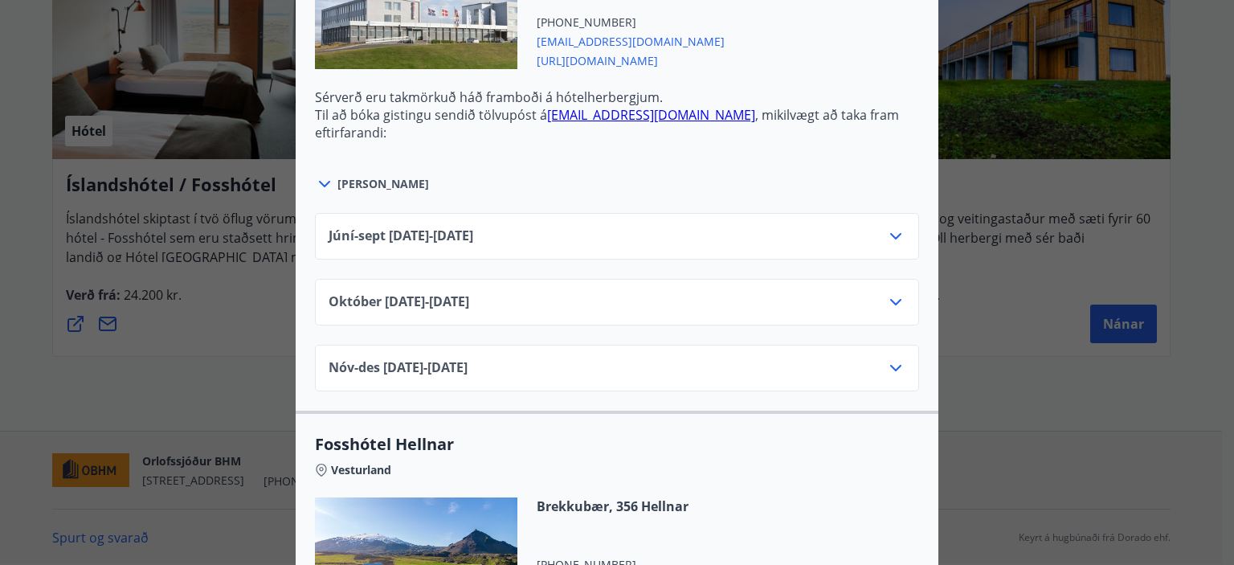
scroll to position [1395, 0]
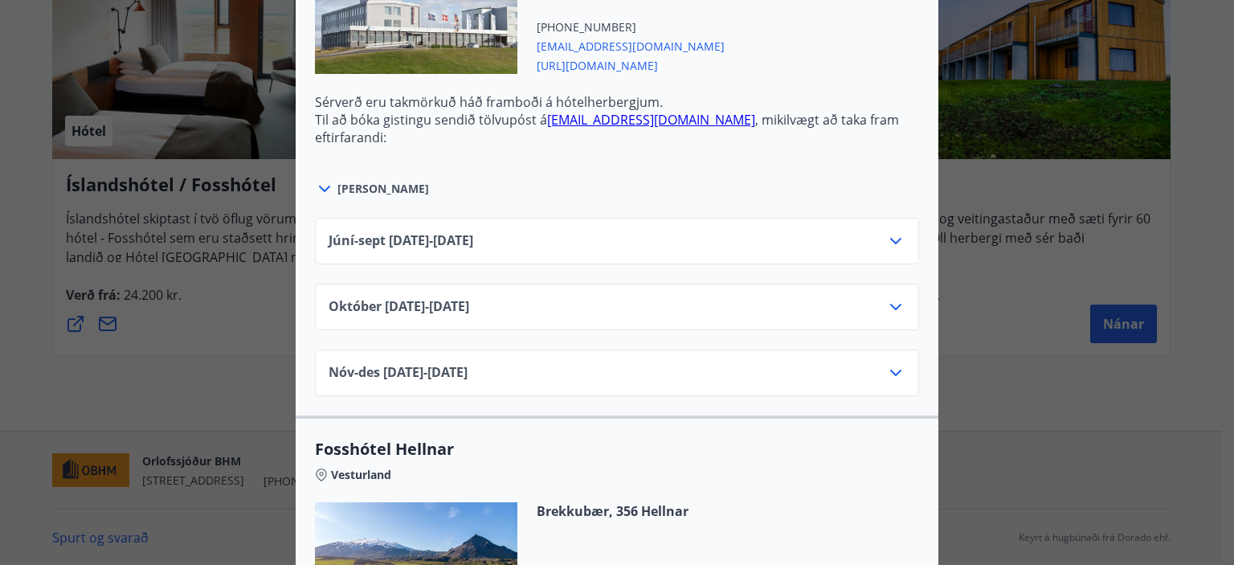
click at [887, 298] on icon at bounding box center [895, 306] width 19 height 19
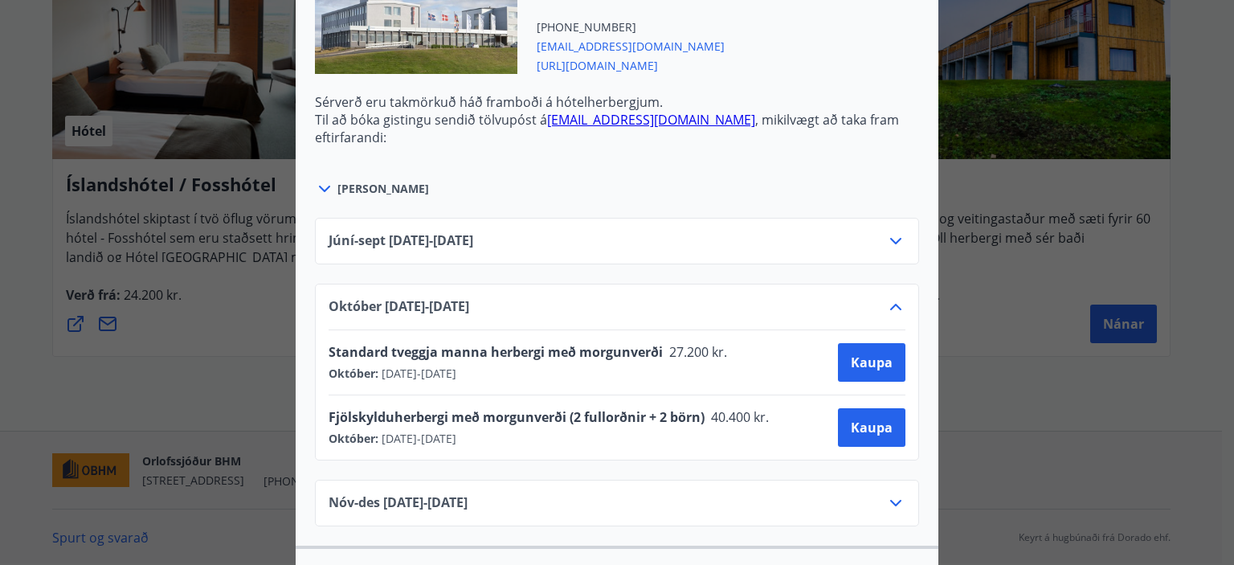
click at [889, 237] on icon at bounding box center [895, 240] width 19 height 19
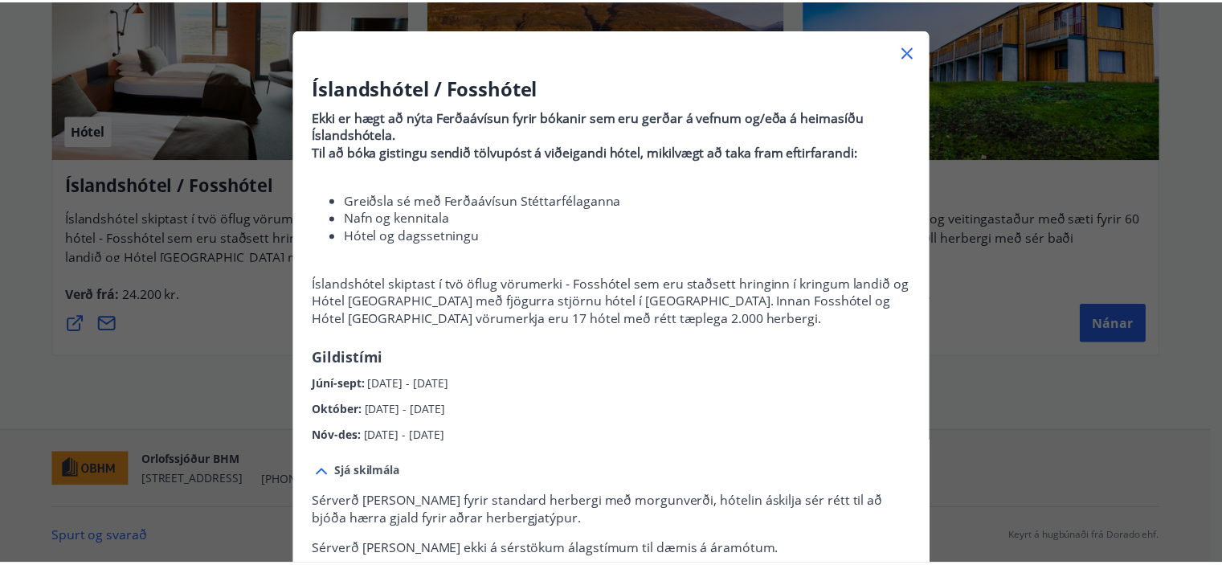
scroll to position [0, 0]
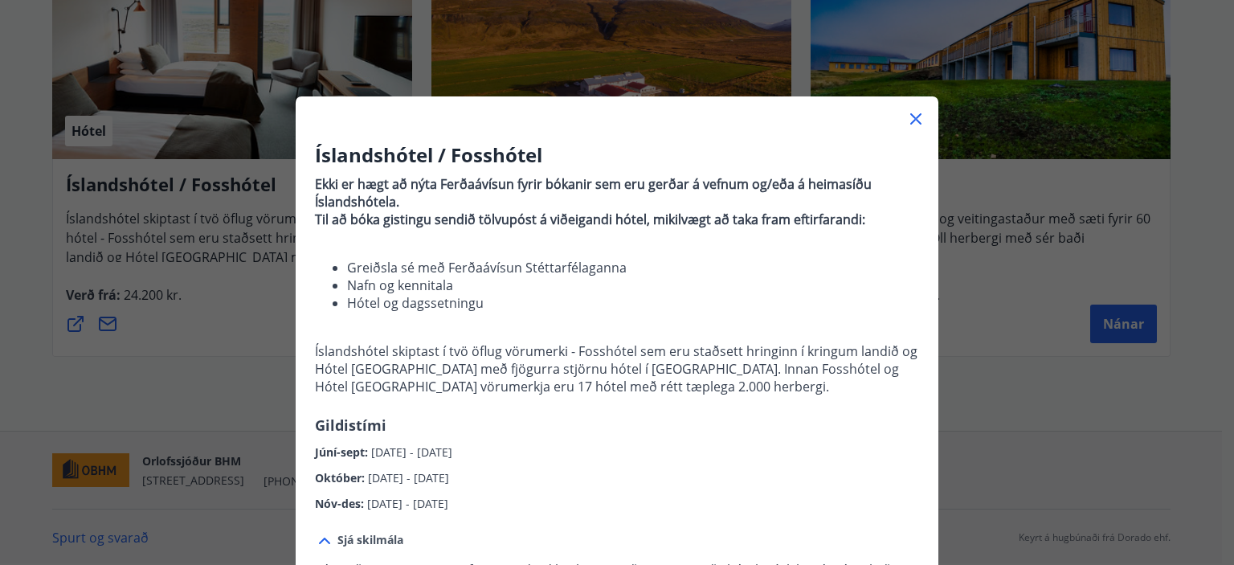
click at [915, 118] on icon at bounding box center [916, 119] width 2 height 2
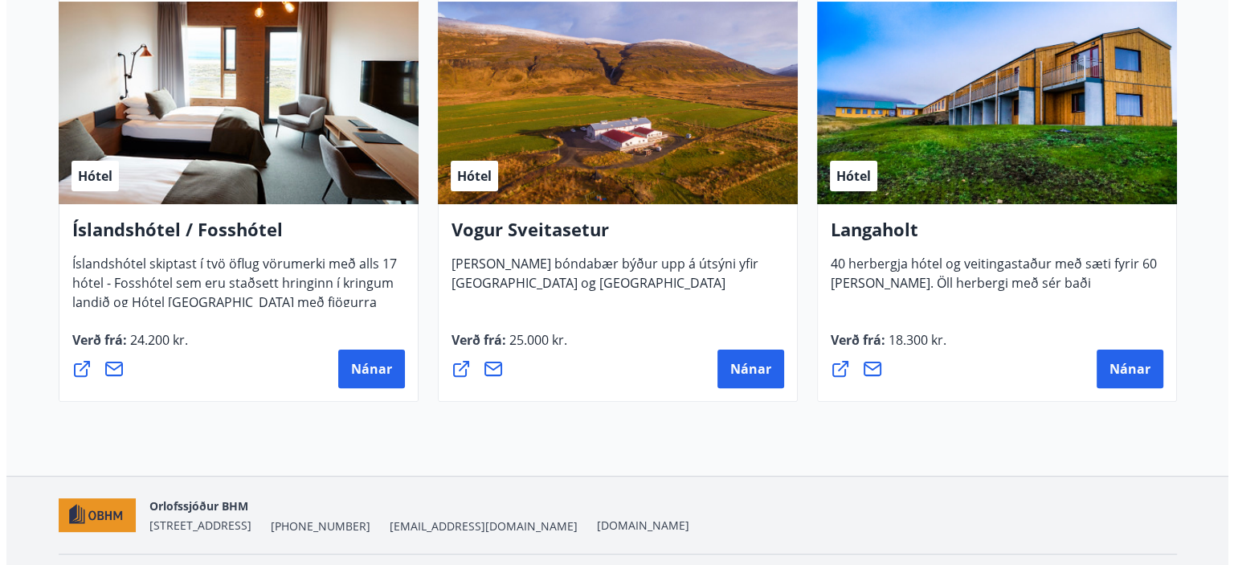
scroll to position [387, 0]
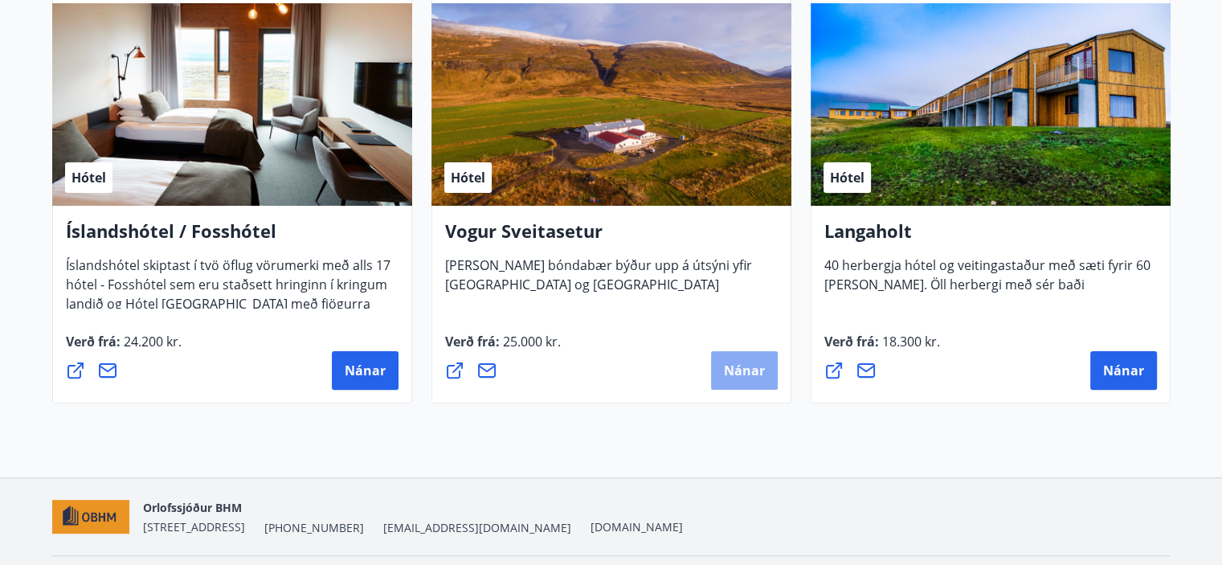
click at [731, 375] on span "Nánar" at bounding box center [744, 371] width 41 height 18
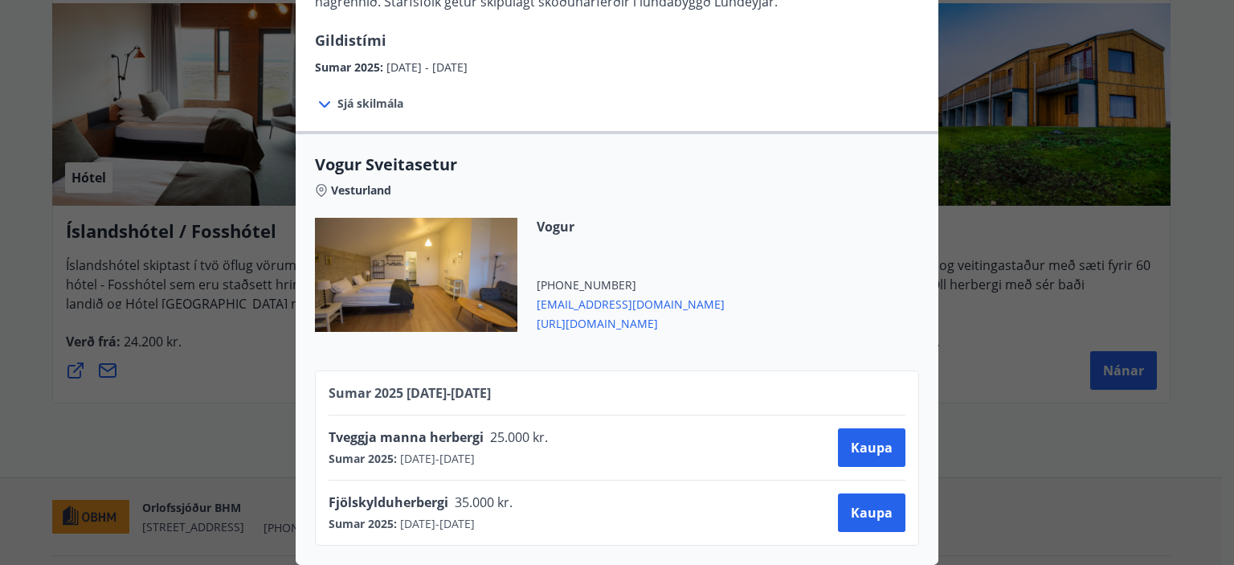
scroll to position [0, 0]
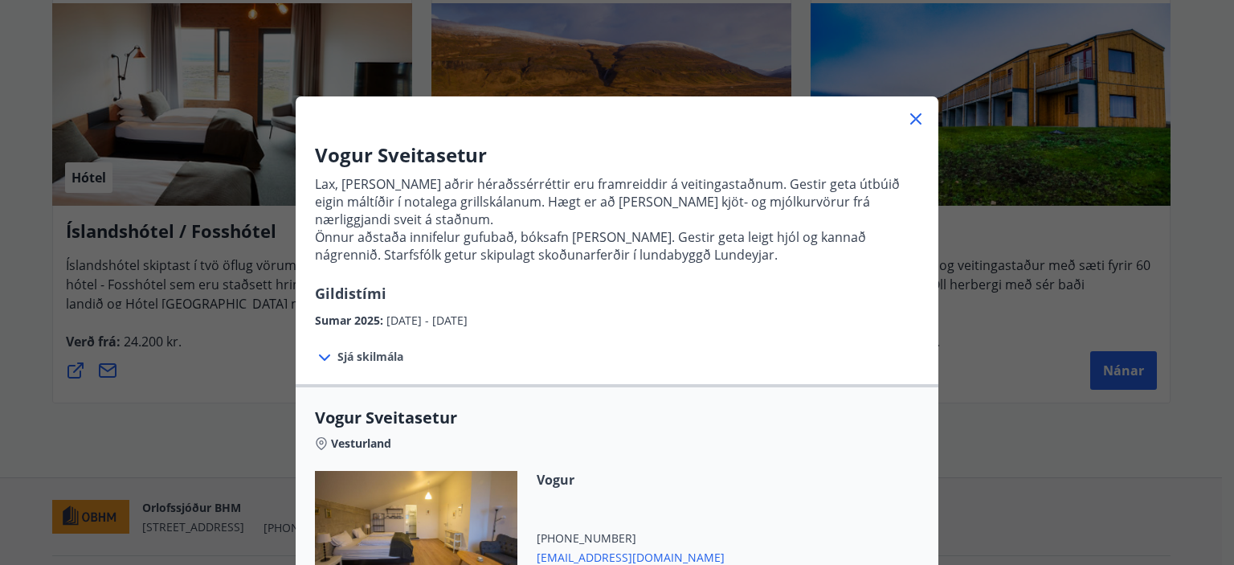
click at [909, 121] on icon at bounding box center [915, 118] width 19 height 19
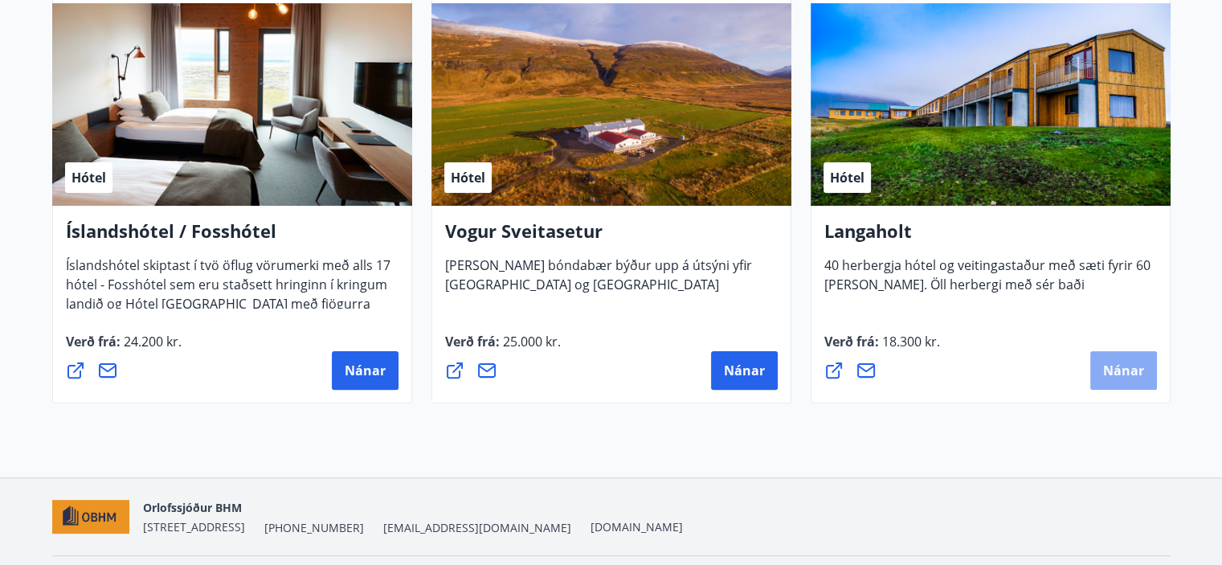
click at [1118, 366] on span "Nánar" at bounding box center [1123, 371] width 41 height 18
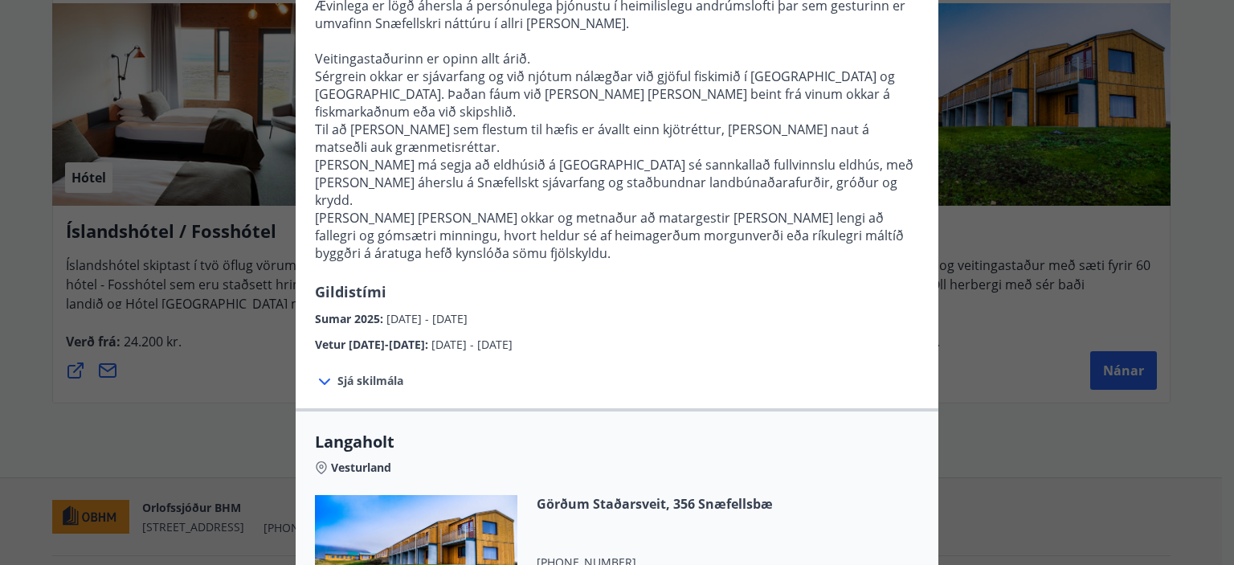
scroll to position [475, 0]
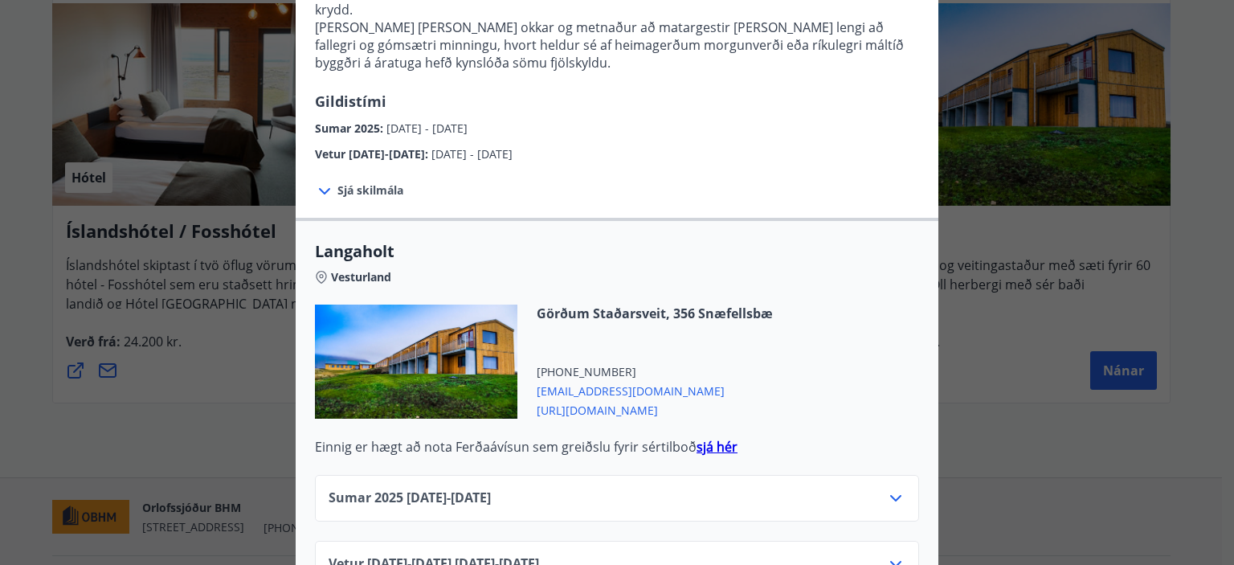
click at [893, 489] on icon at bounding box center [895, 498] width 19 height 19
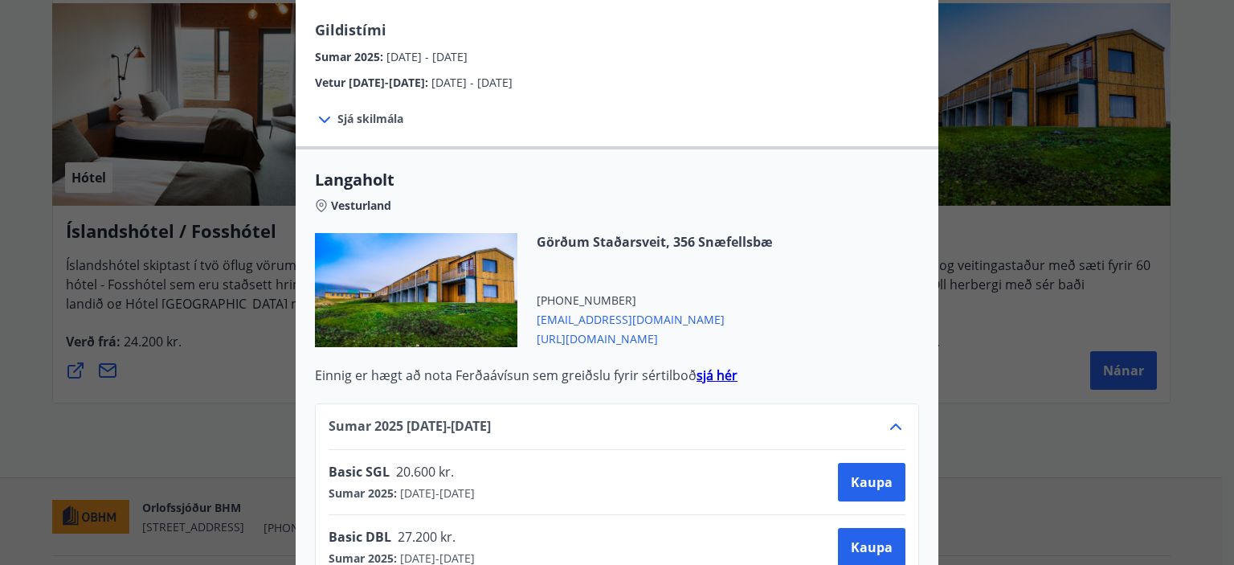
scroll to position [547, 0]
drag, startPoint x: 619, startPoint y: 288, endPoint x: 315, endPoint y: 149, distance: 335.1
click at [319, 202] on icon at bounding box center [321, 204] width 4 height 4
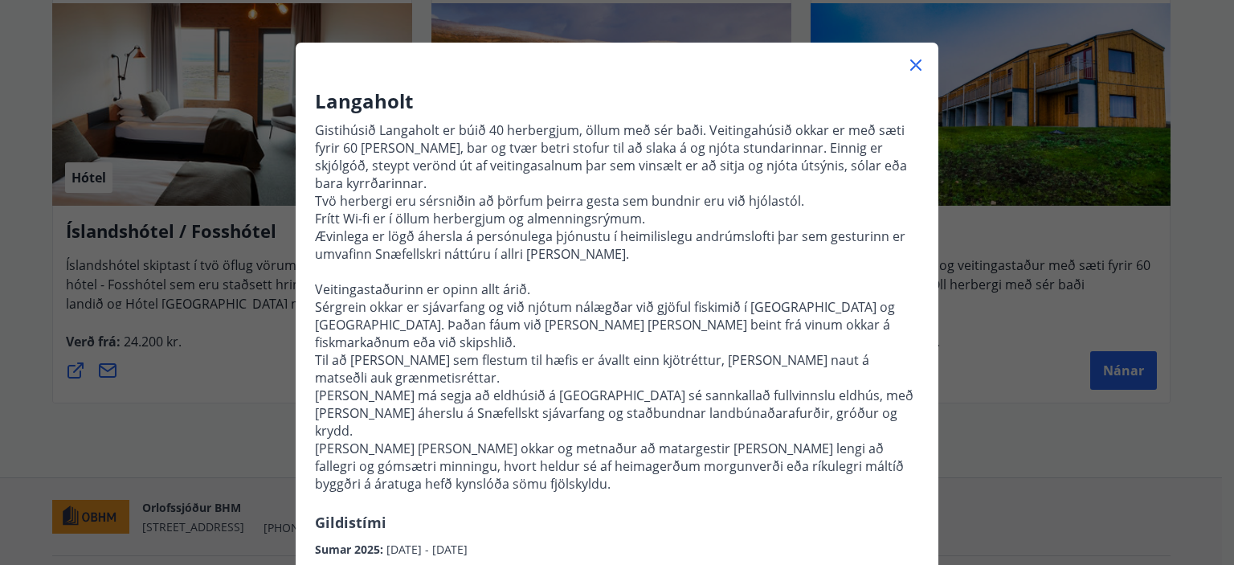
scroll to position [55, 0]
click at [315, 96] on h3 "Langaholt" at bounding box center [617, 100] width 604 height 27
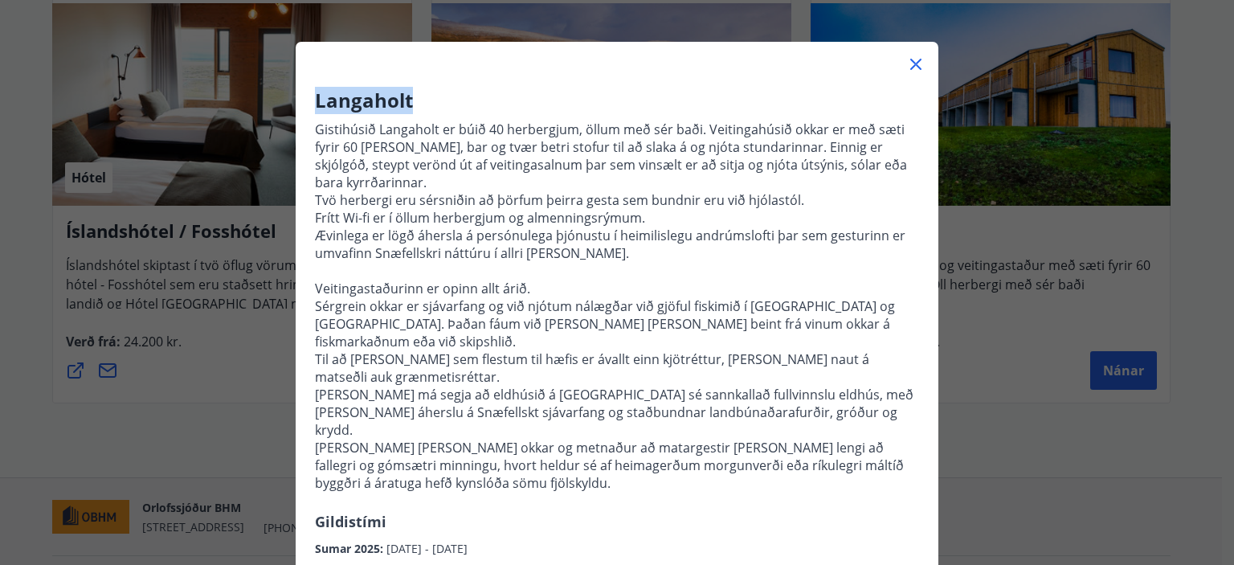
click at [315, 96] on h3 "Langaholt" at bounding box center [617, 100] width 604 height 27
copy h3 "Langaholt"
click at [913, 64] on icon at bounding box center [915, 64] width 19 height 19
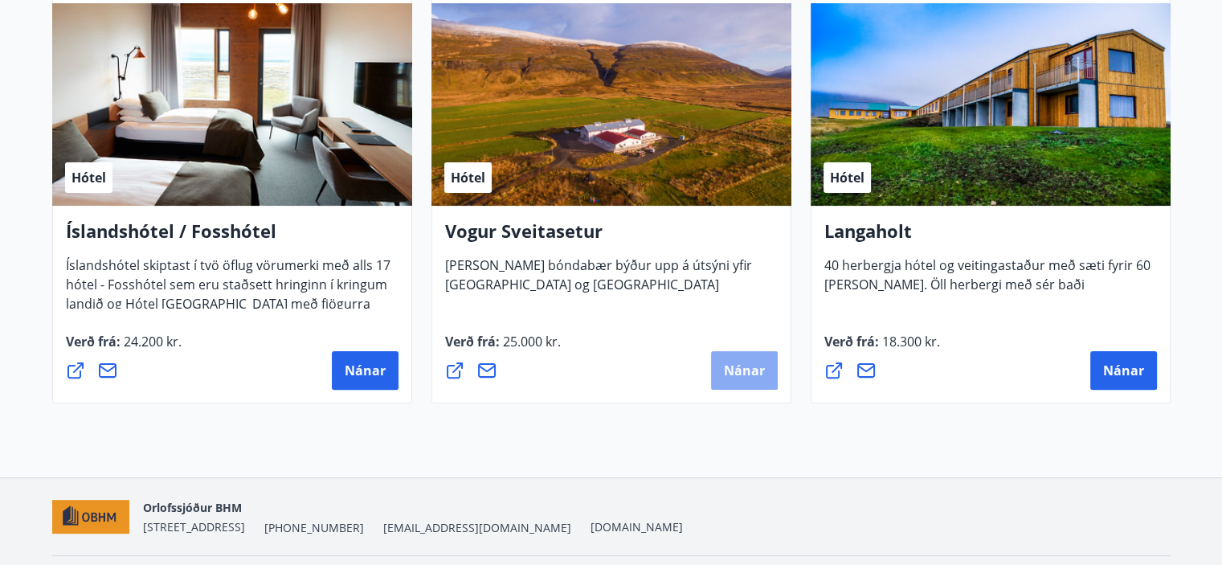
click at [732, 363] on span "Nánar" at bounding box center [744, 371] width 41 height 18
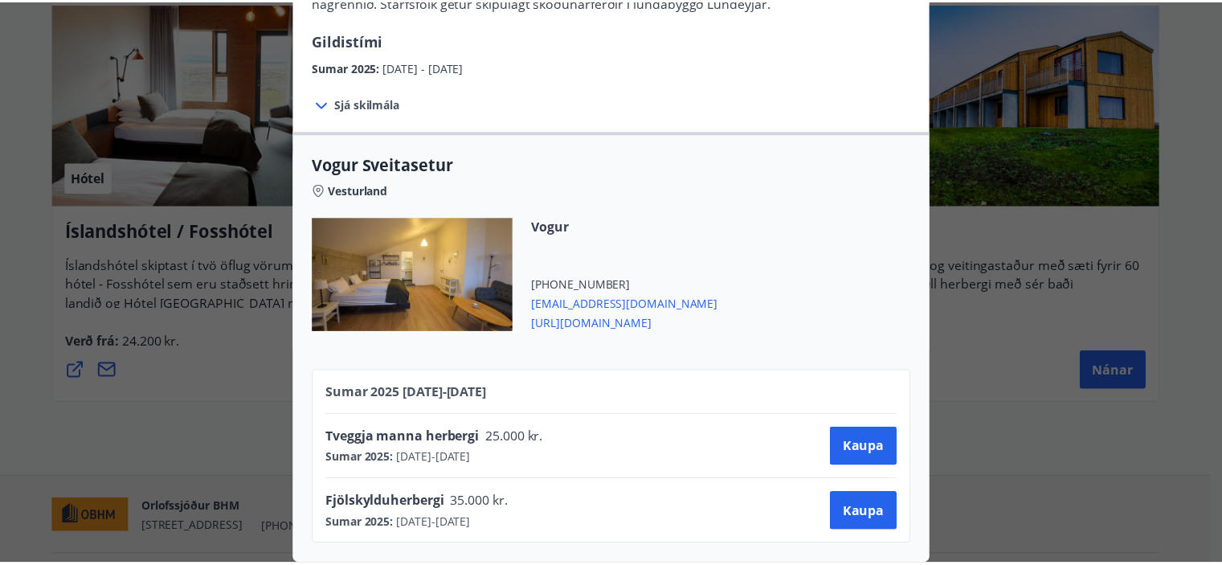
scroll to position [0, 0]
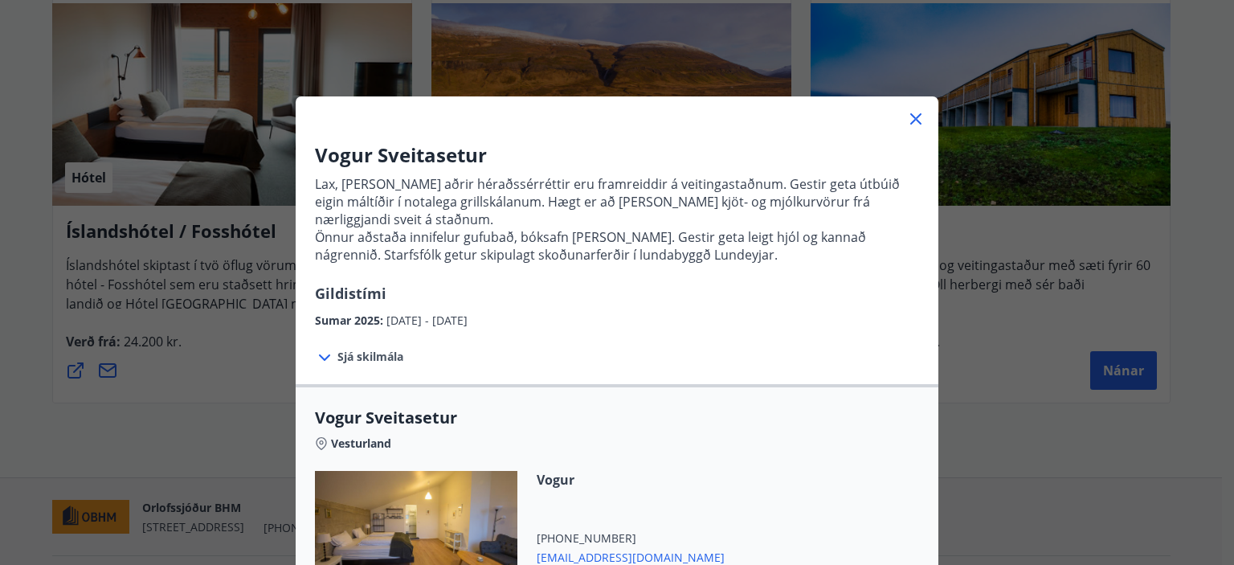
click at [910, 117] on icon at bounding box center [915, 118] width 11 height 11
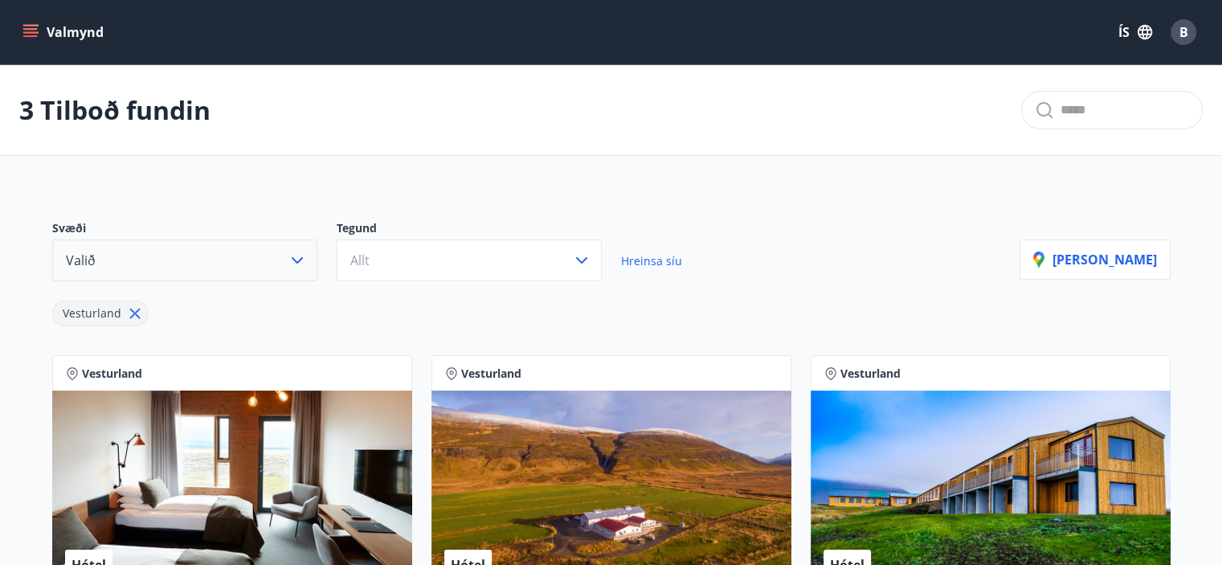
click at [33, 33] on icon "menu" at bounding box center [32, 32] width 18 height 2
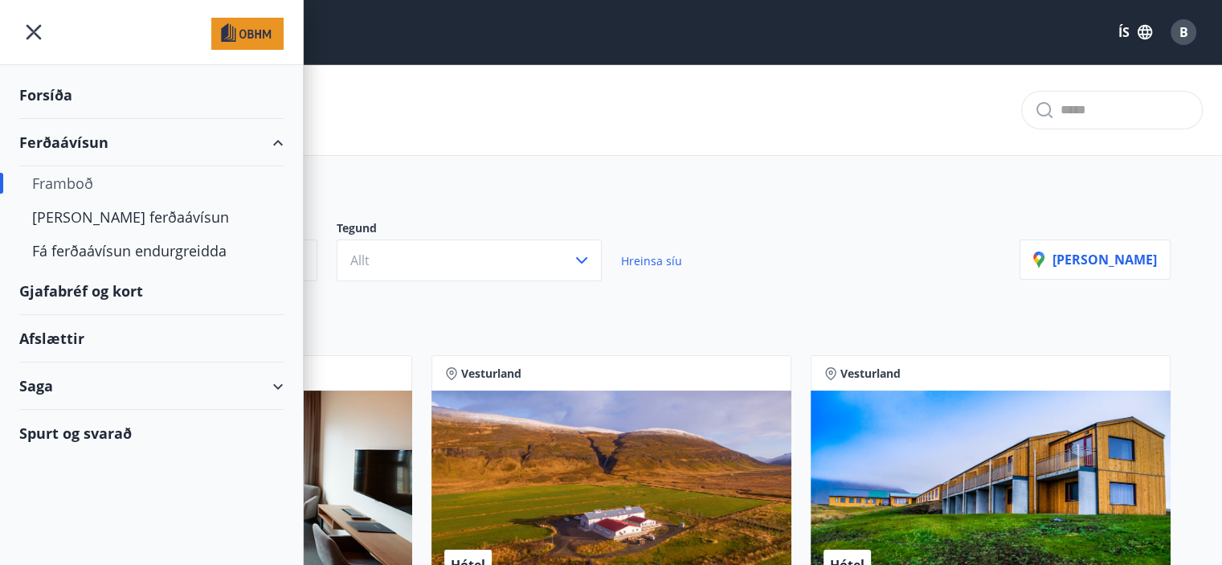
click at [56, 337] on div "Afslættir" at bounding box center [151, 338] width 264 height 47
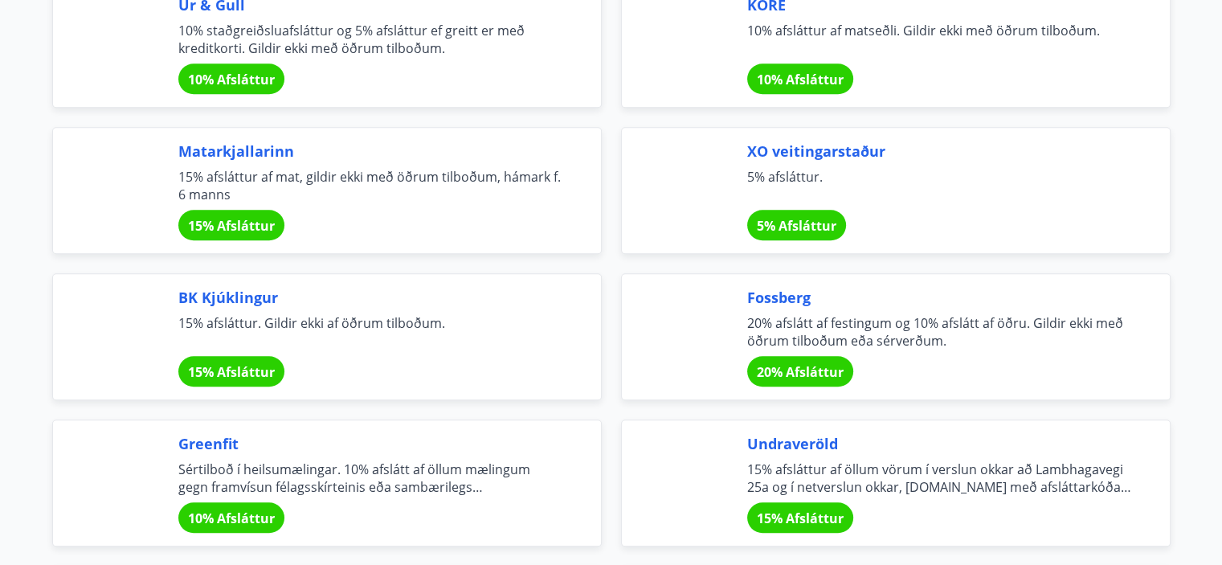
scroll to position [1396, 0]
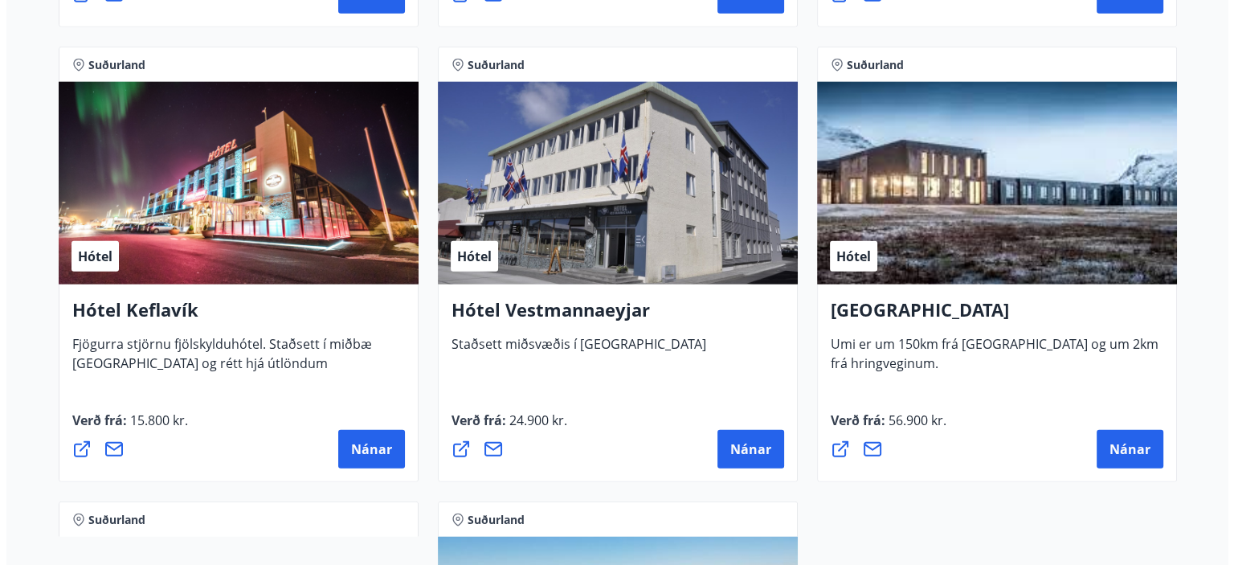
scroll to position [3901, 0]
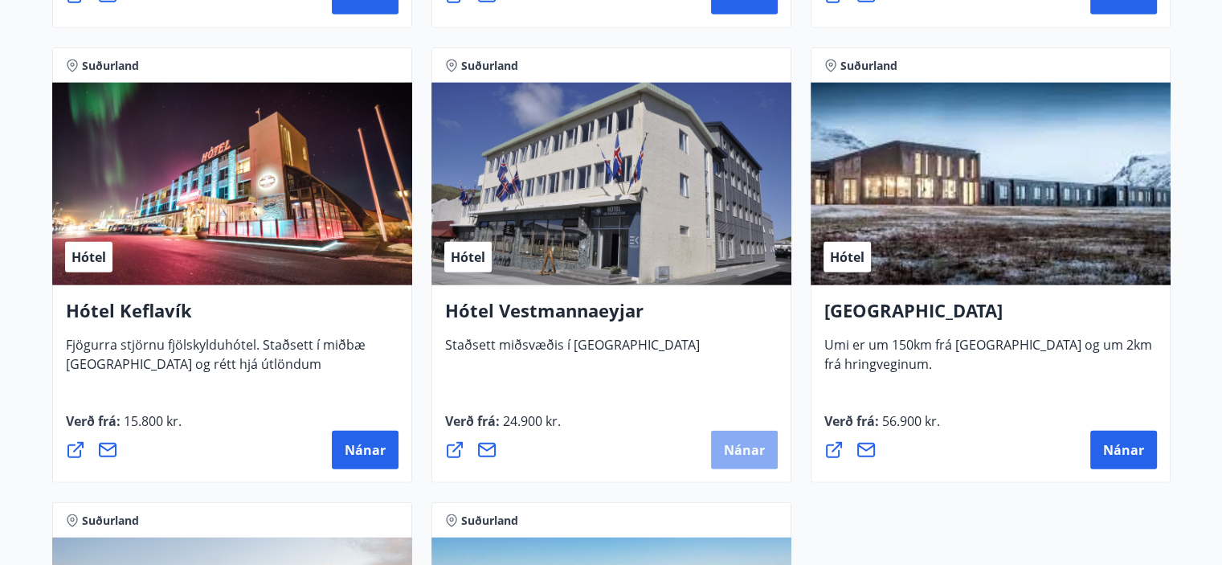
click at [757, 442] on span "Nánar" at bounding box center [744, 450] width 41 height 18
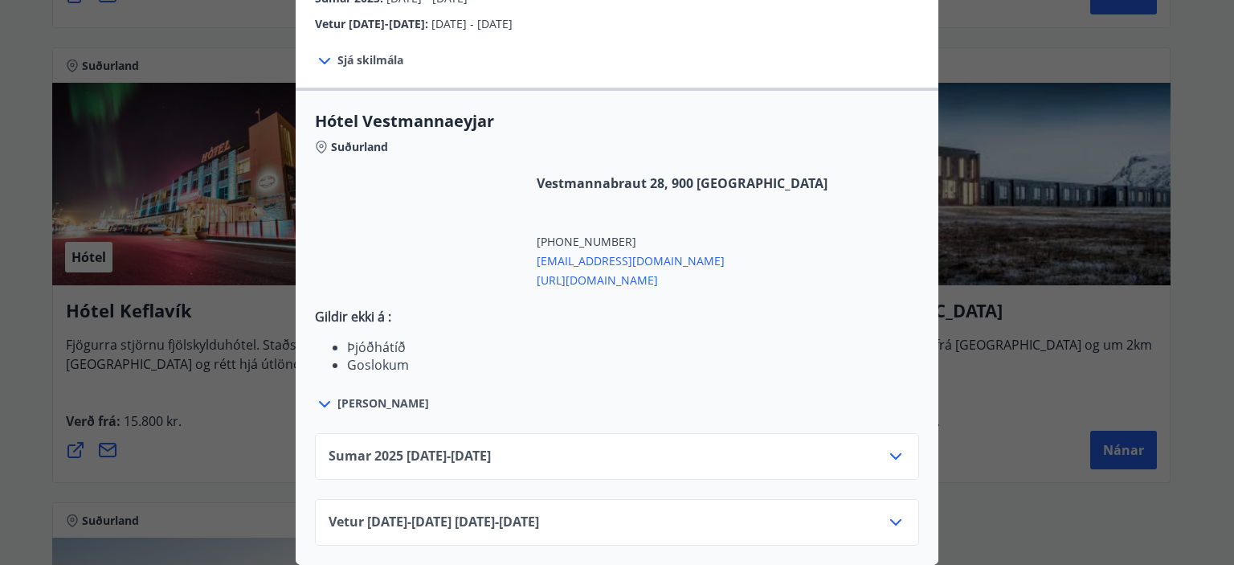
scroll to position [439, 0]
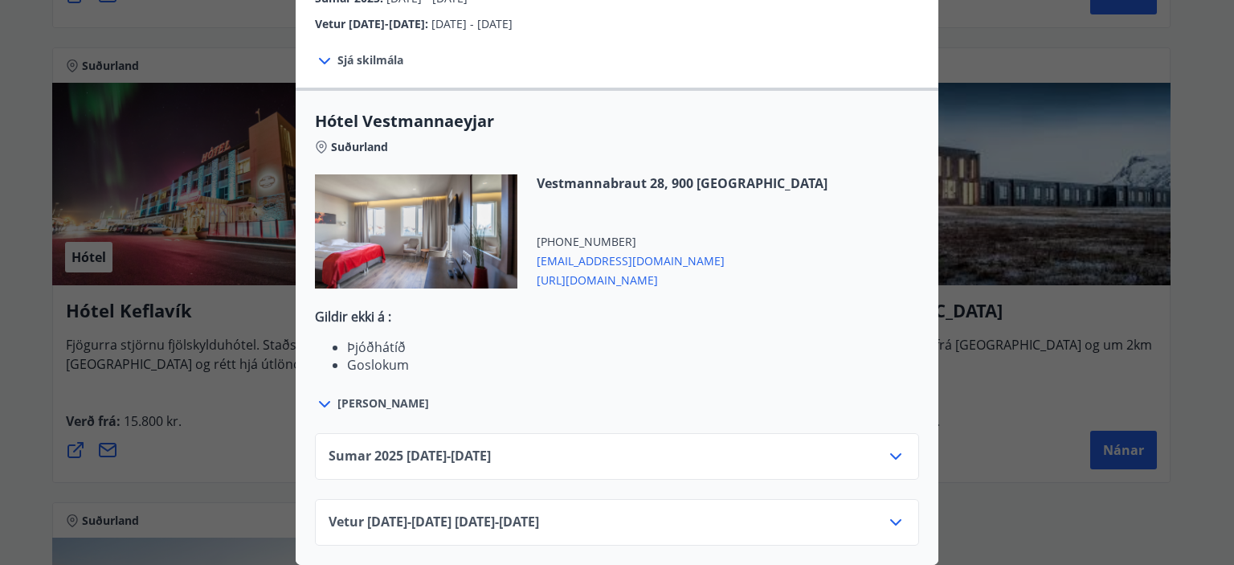
click at [890, 450] on icon at bounding box center [895, 456] width 19 height 19
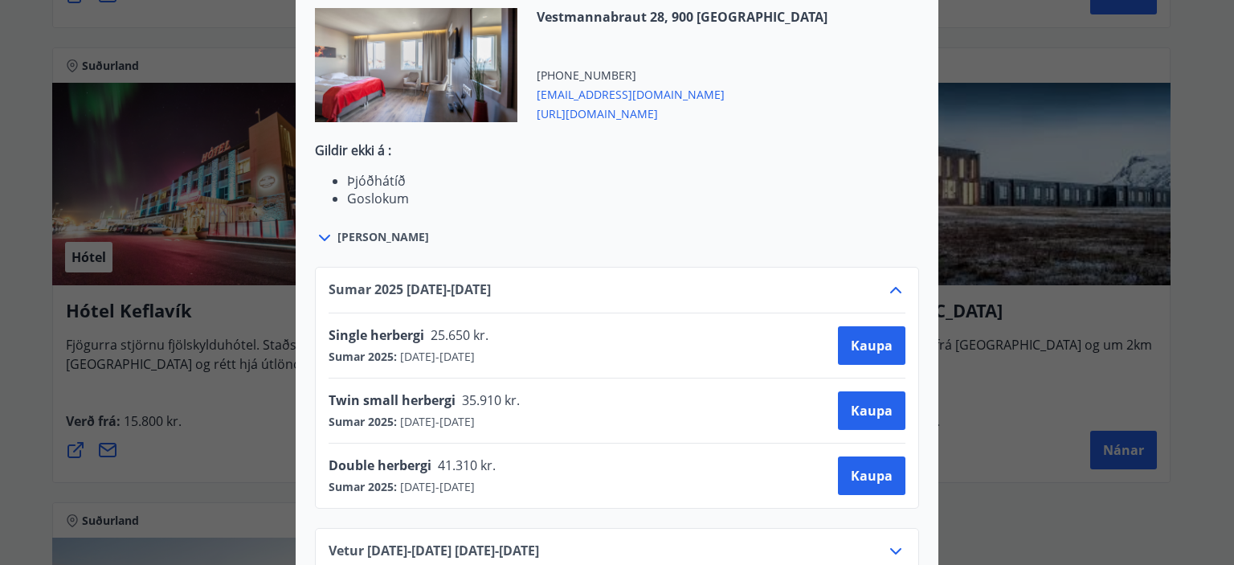
scroll to position [633, 0]
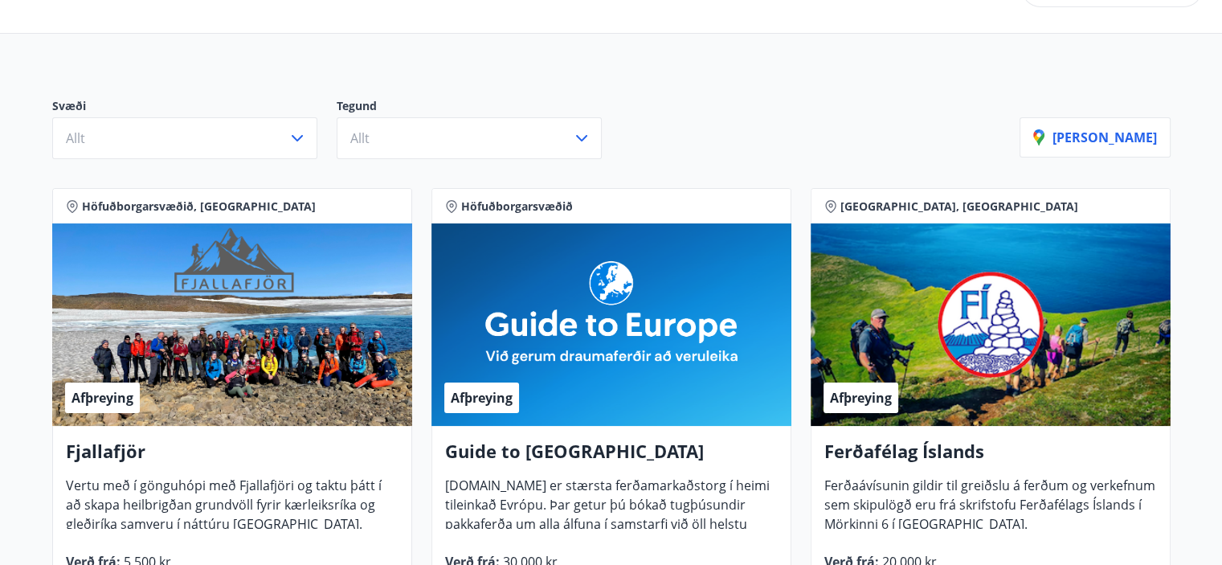
scroll to position [124, 0]
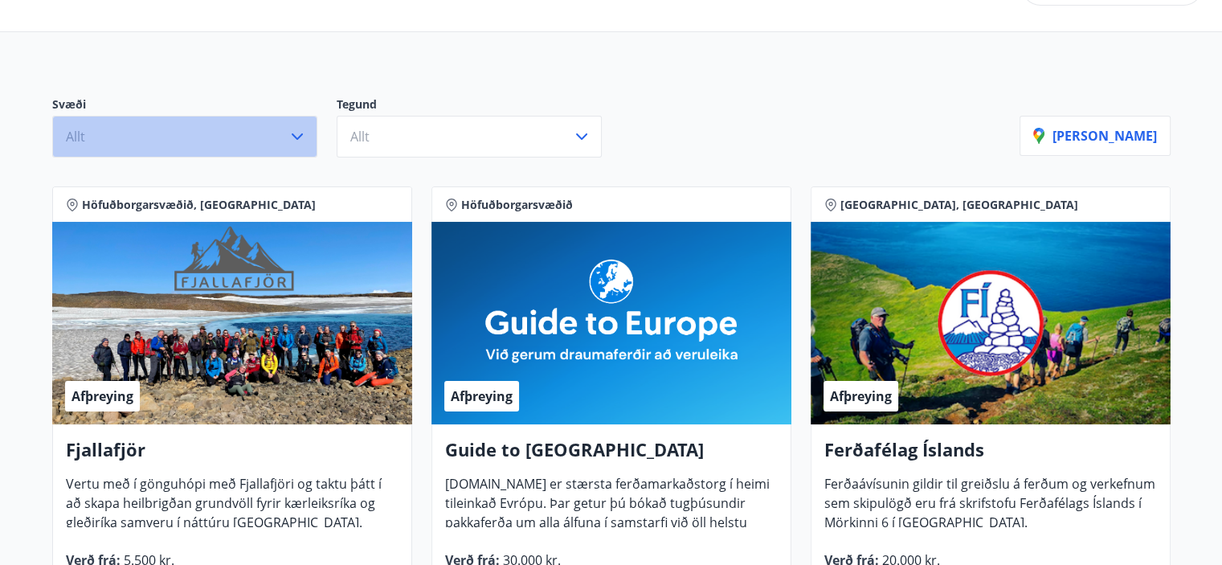
click at [291, 132] on icon "button" at bounding box center [297, 136] width 19 height 19
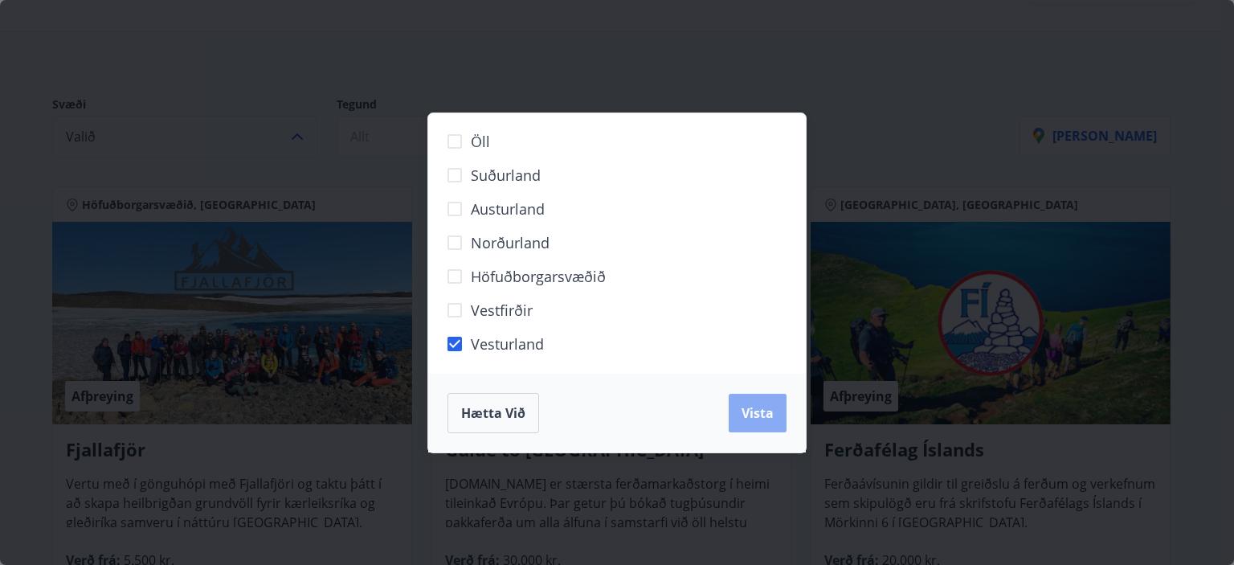
click at [746, 412] on span "Vista" at bounding box center [758, 413] width 32 height 18
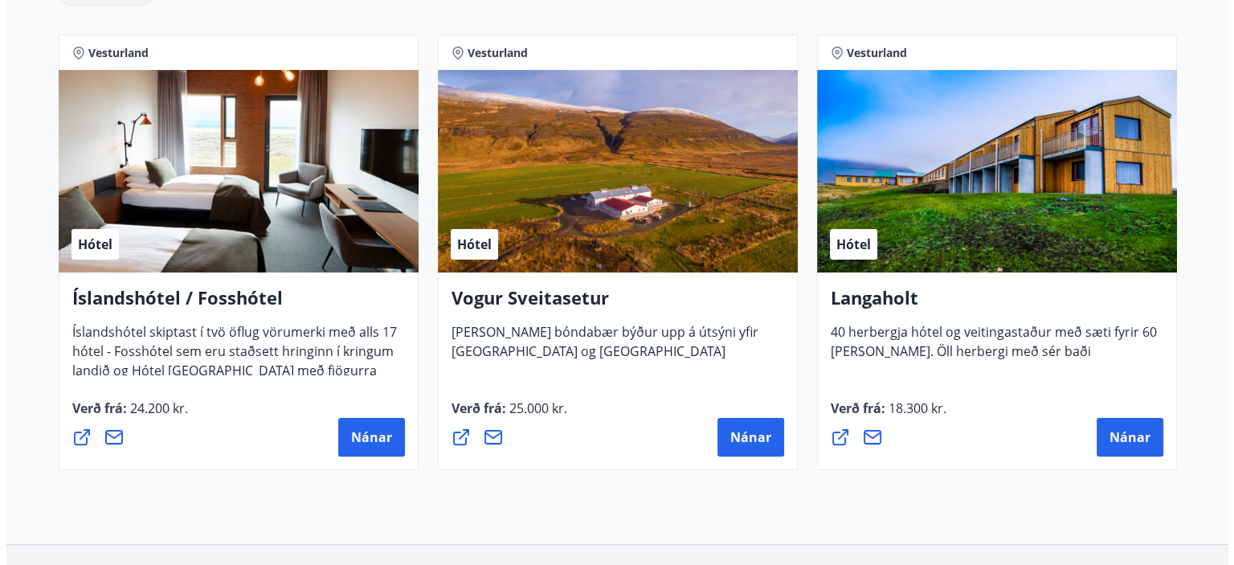
scroll to position [340, 0]
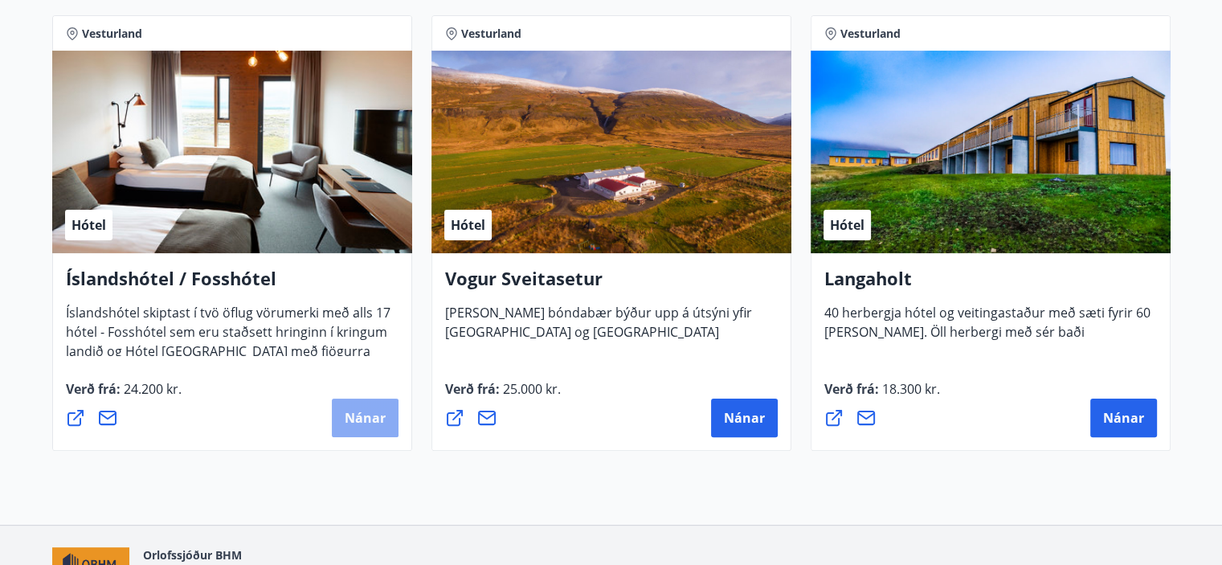
click at [362, 419] on span "Nánar" at bounding box center [365, 418] width 41 height 18
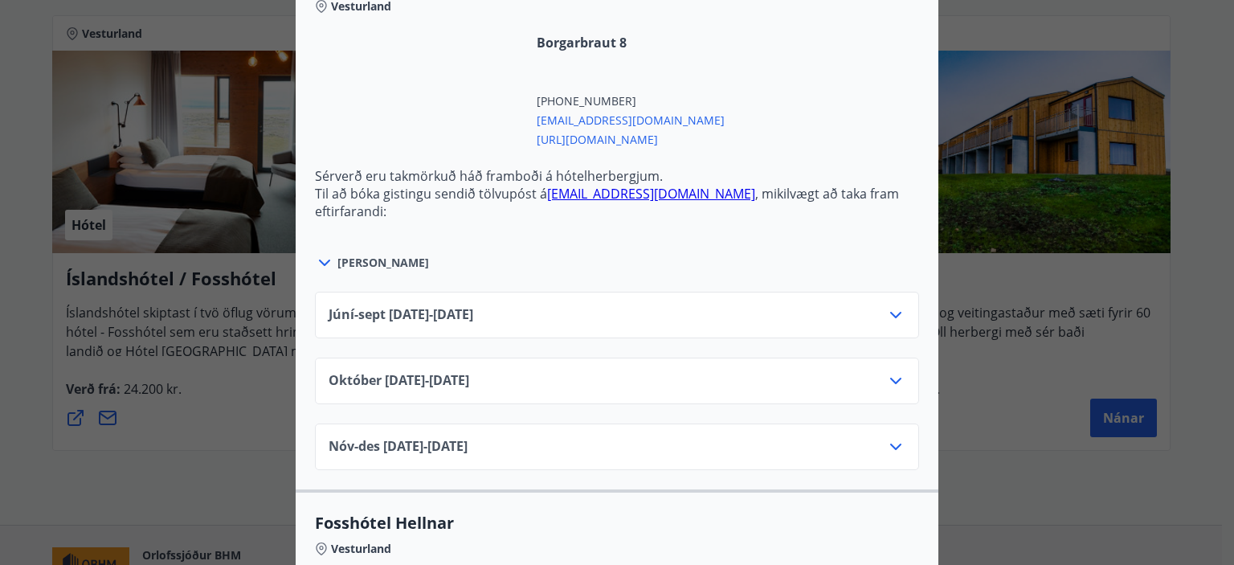
scroll to position [1165, 0]
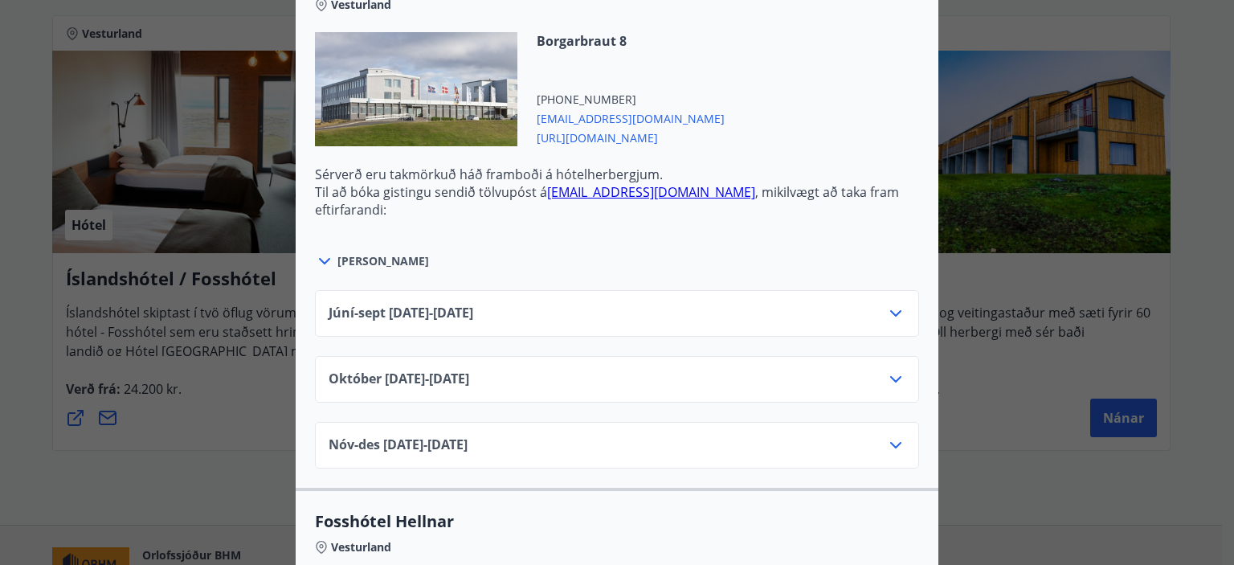
click at [891, 312] on icon at bounding box center [895, 313] width 11 height 6
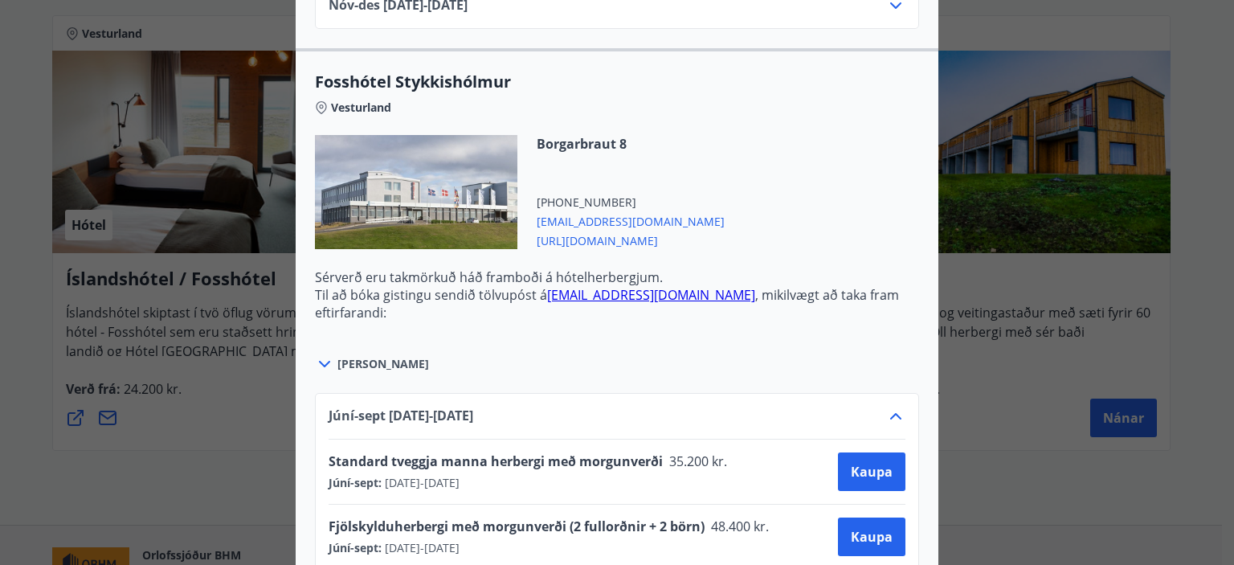
scroll to position [1061, 0]
